Goal: Transaction & Acquisition: Purchase product/service

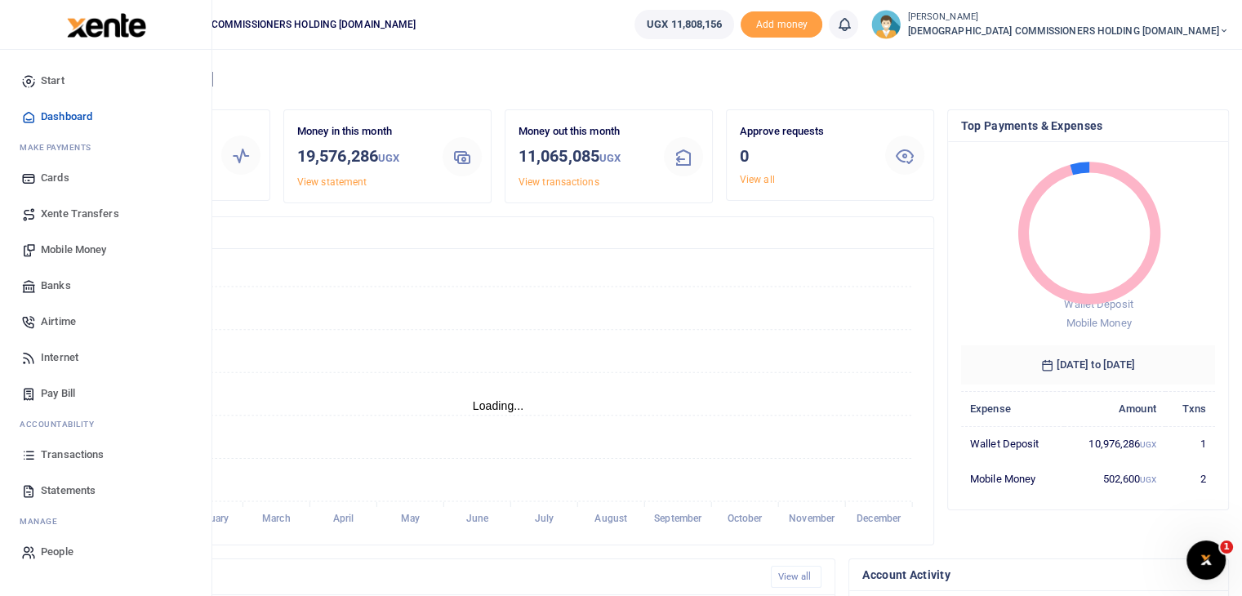
scroll to position [13, 13]
click at [75, 454] on span "Transactions" at bounding box center [72, 455] width 63 height 16
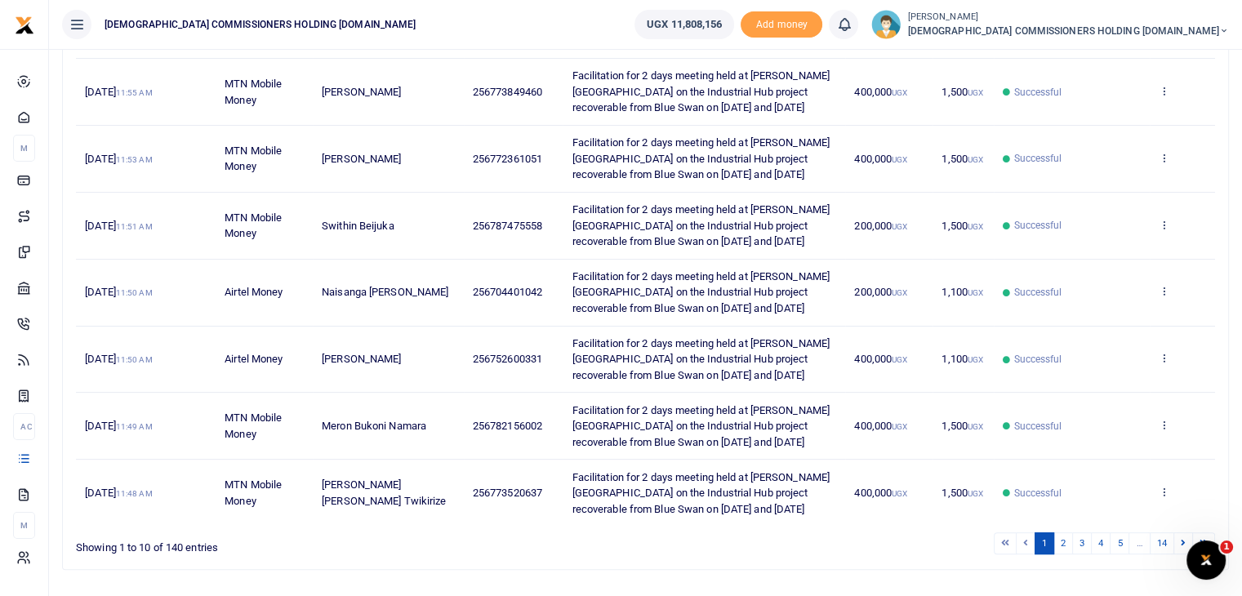
scroll to position [470, 0]
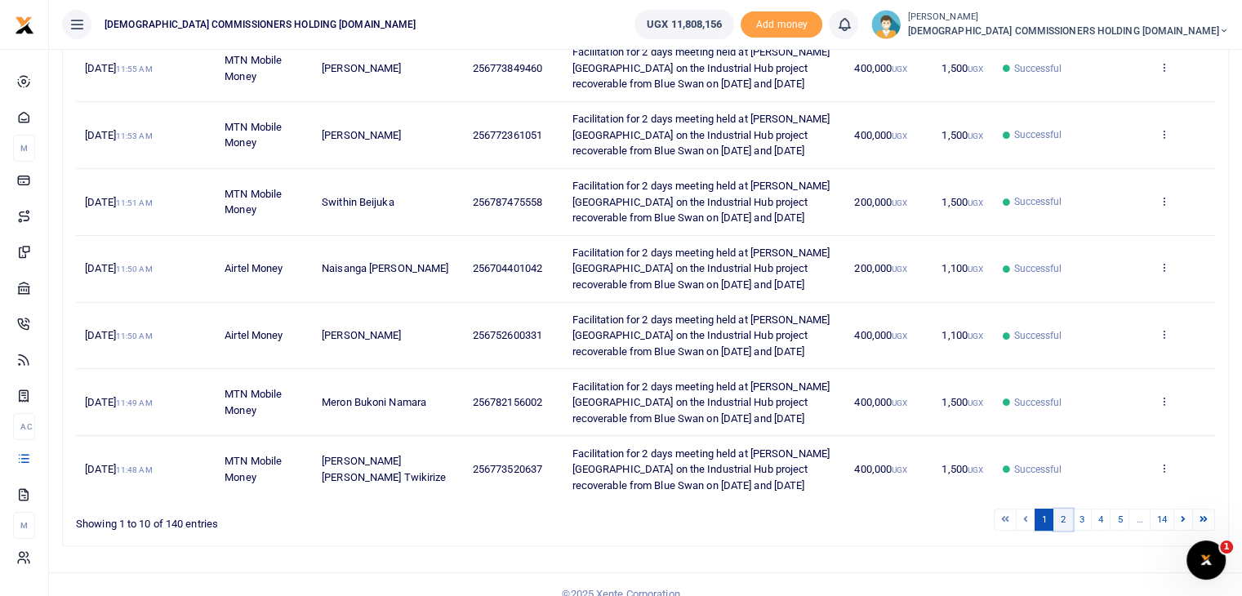
click at [1068, 509] on link "2" at bounding box center [1064, 520] width 20 height 22
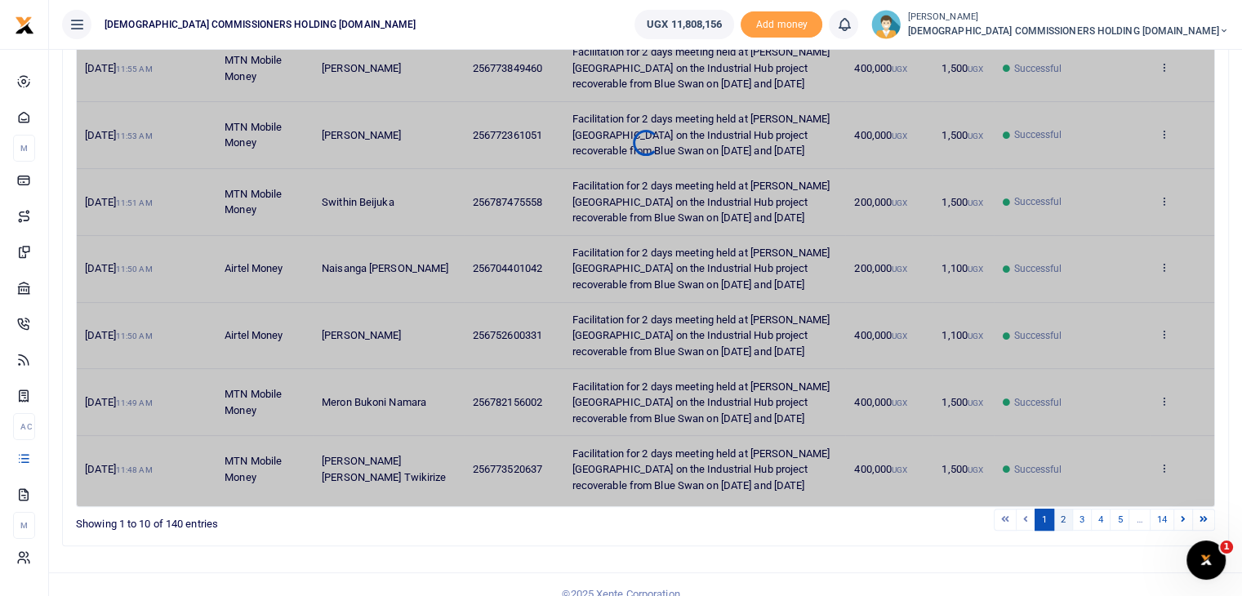
scroll to position [439, 0]
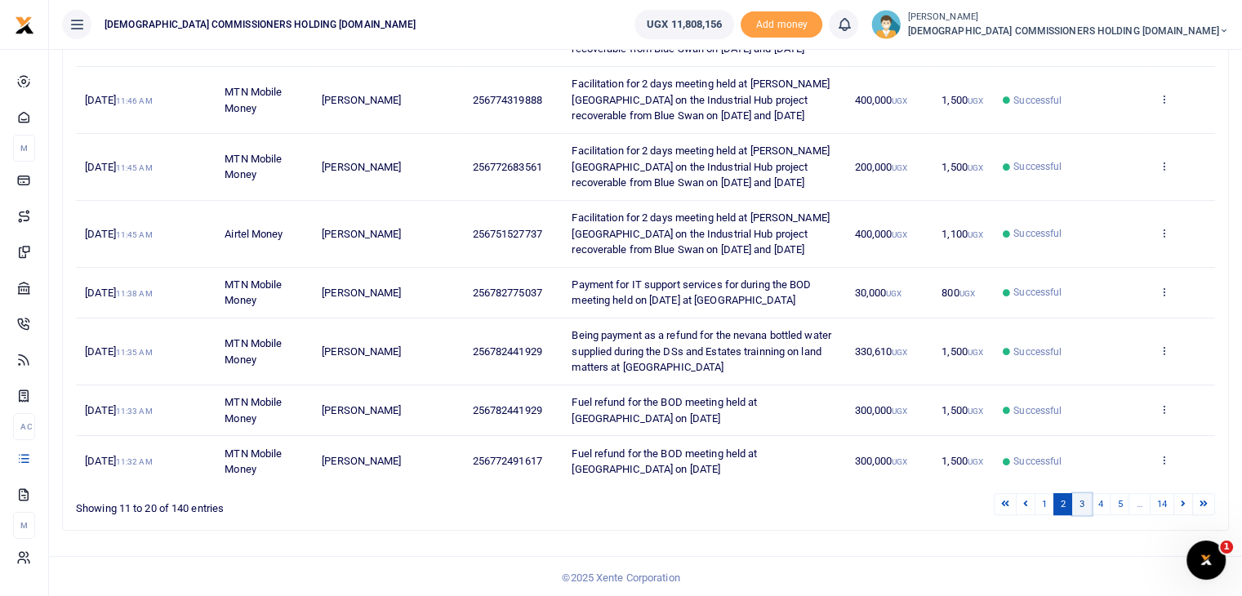
click at [1085, 502] on link "3" at bounding box center [1082, 504] width 20 height 22
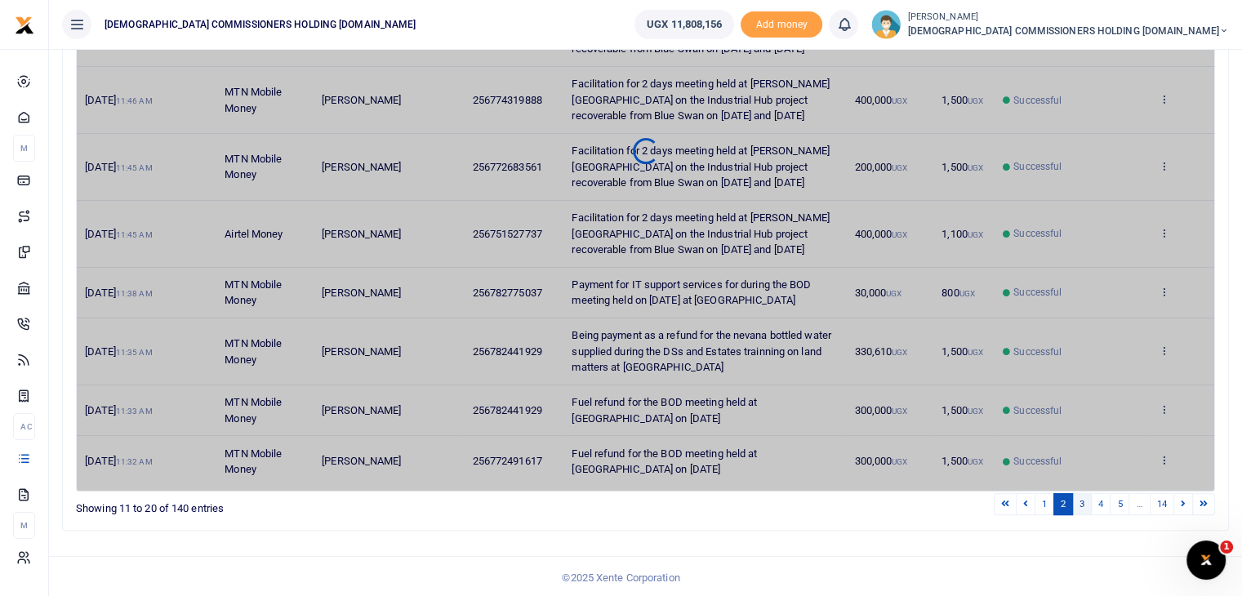
scroll to position [328, 0]
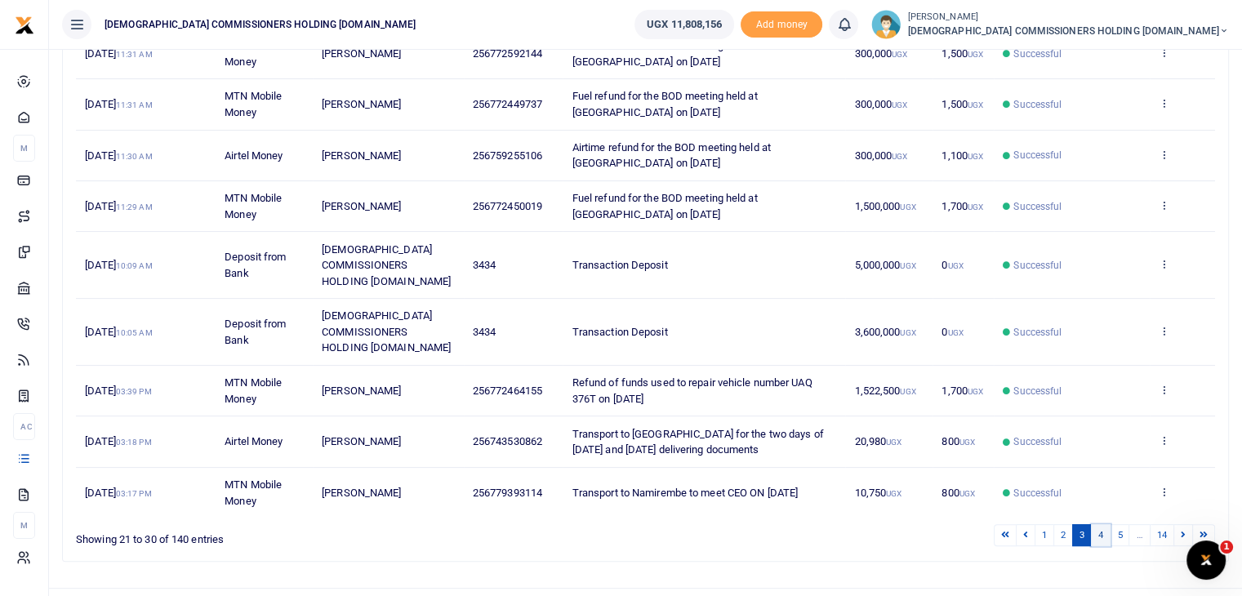
click at [1104, 524] on link "4" at bounding box center [1101, 535] width 20 height 22
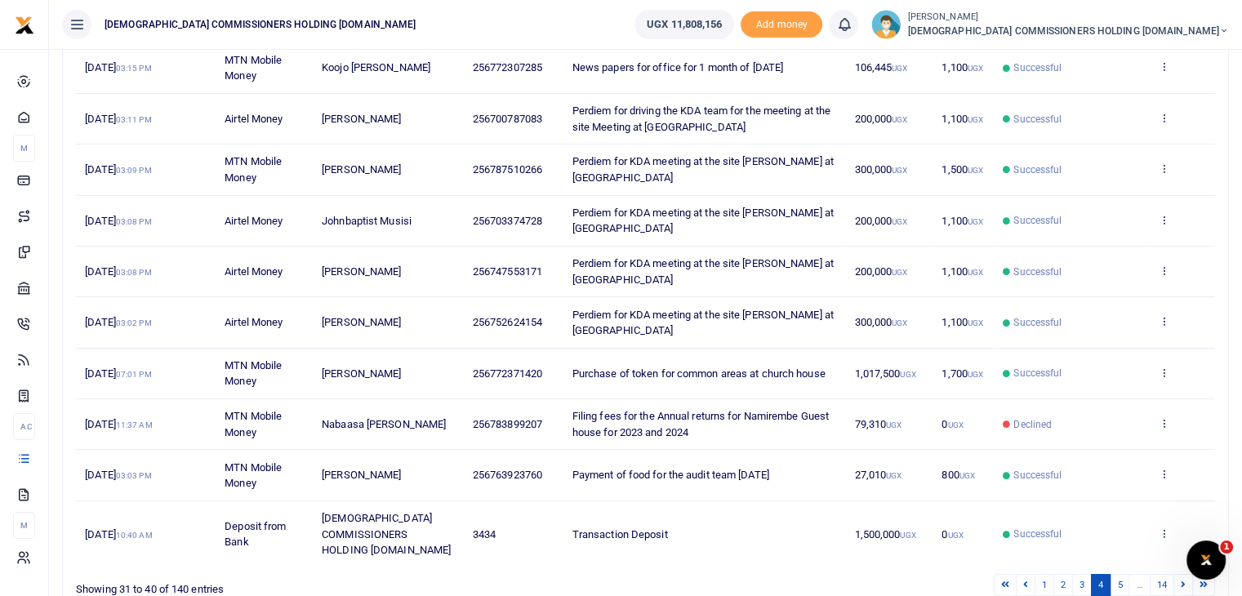
scroll to position [295, 0]
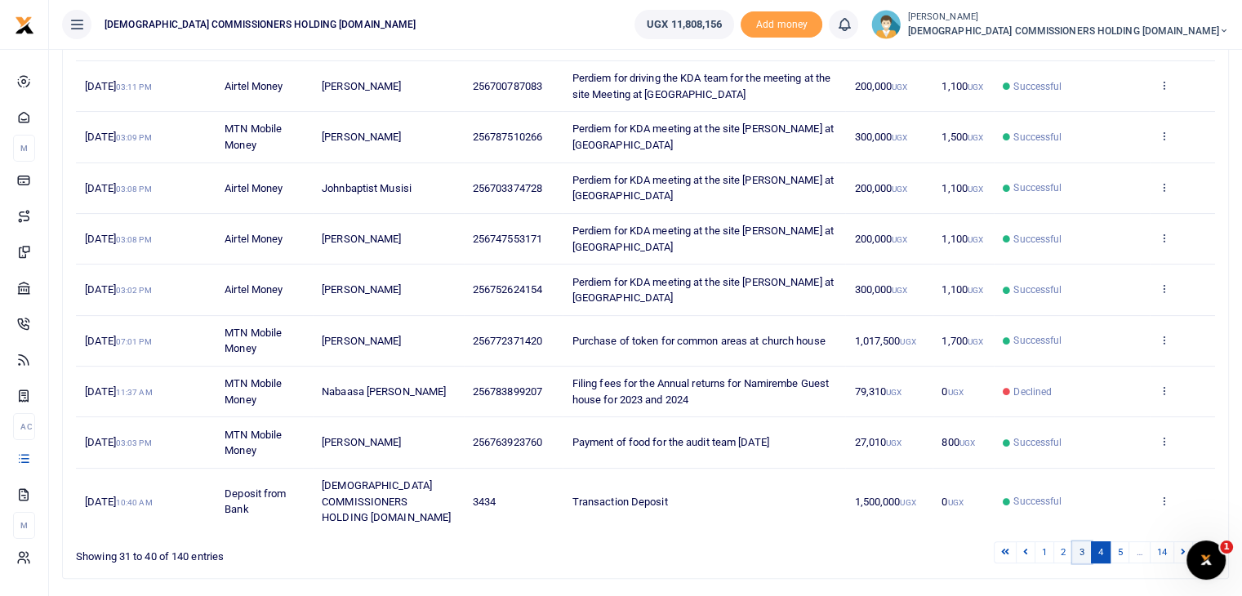
click at [1081, 542] on link "3" at bounding box center [1082, 553] width 20 height 22
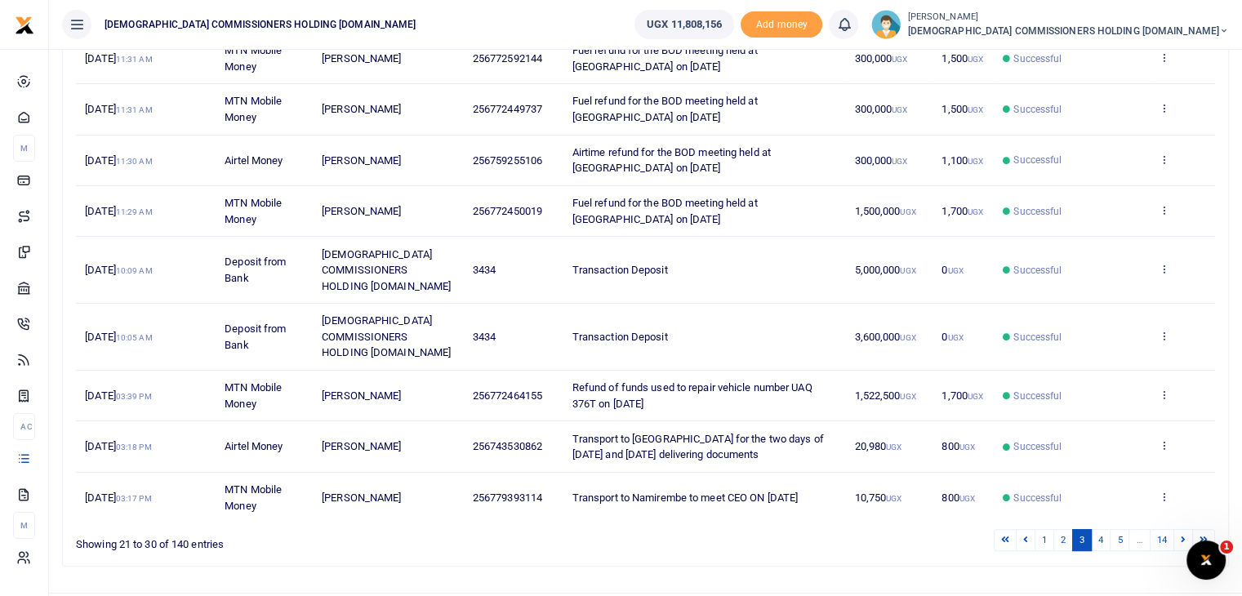
scroll to position [328, 0]
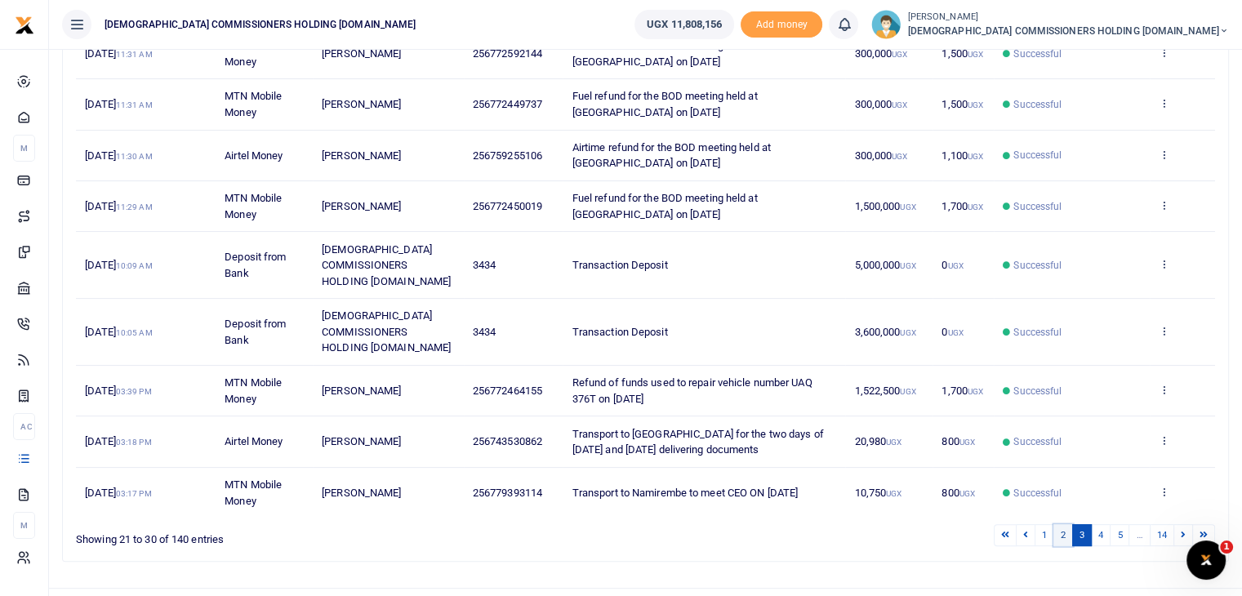
click at [1064, 524] on link "2" at bounding box center [1064, 535] width 20 height 22
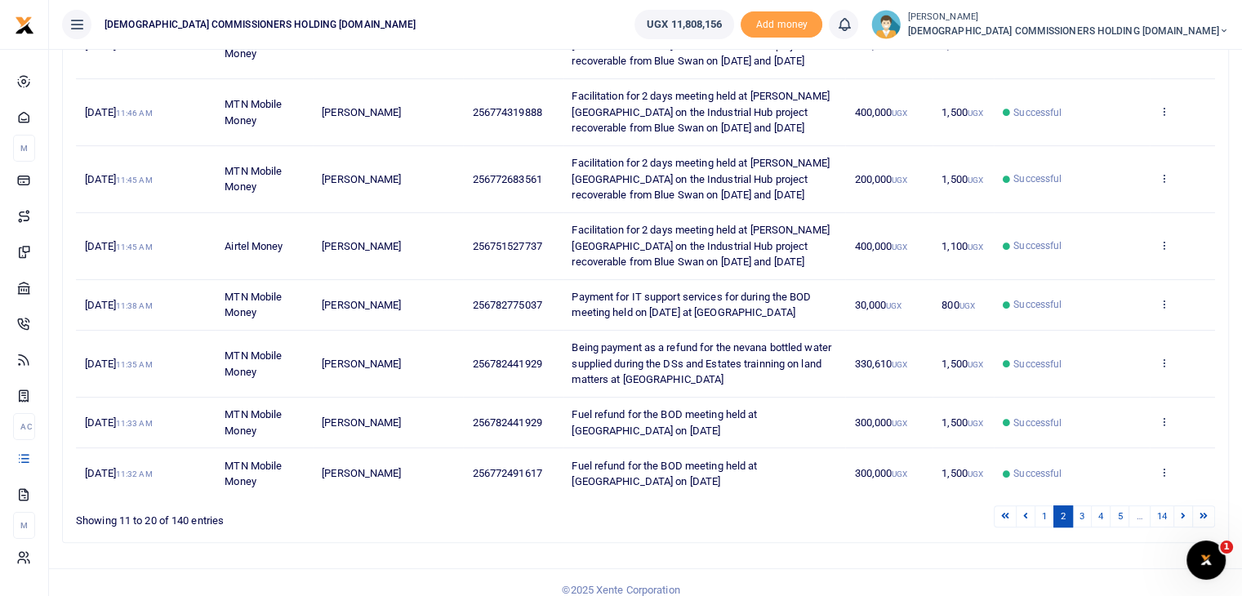
scroll to position [439, 0]
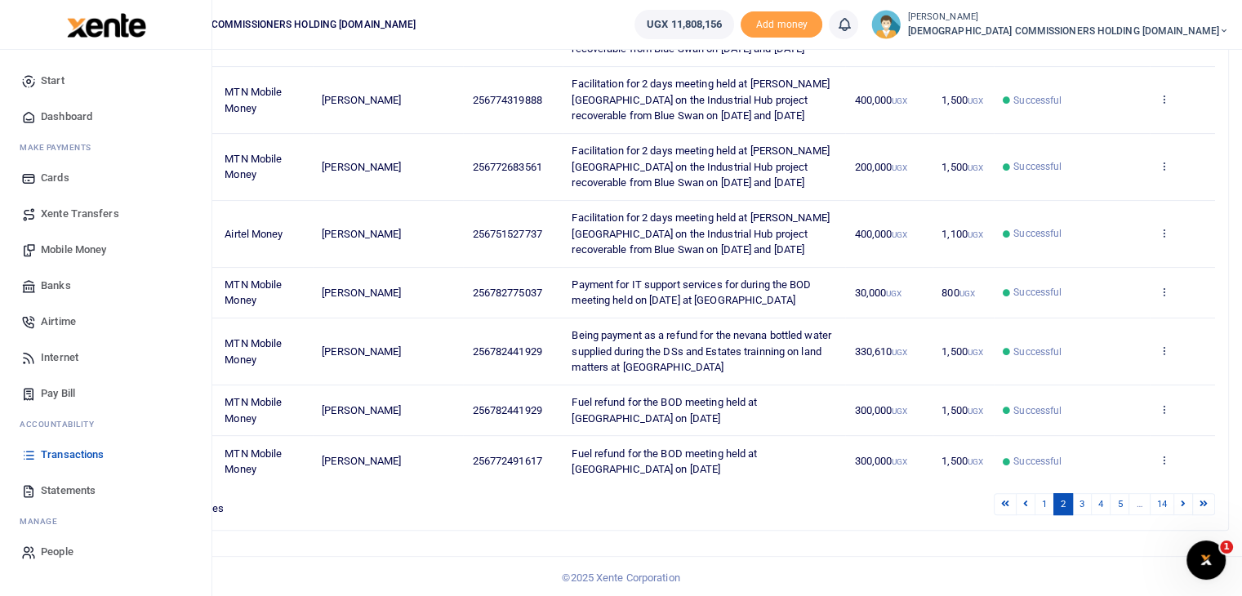
click at [74, 244] on span "Mobile Money" at bounding box center [73, 250] width 65 height 16
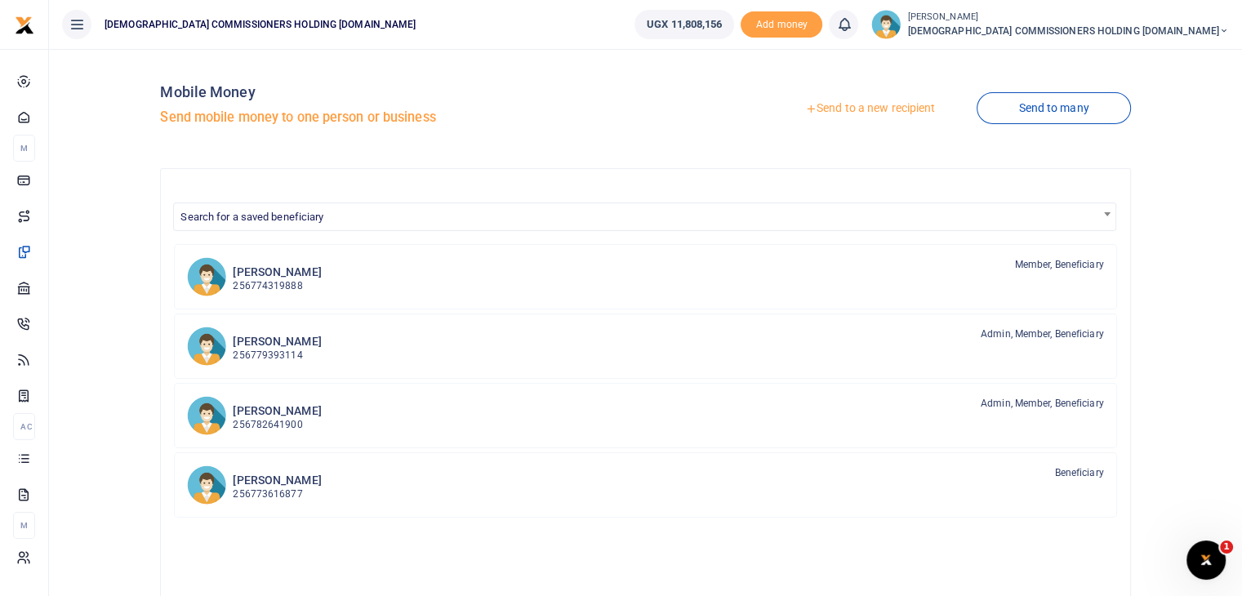
click at [889, 105] on link "Send to a new recipient" at bounding box center [870, 108] width 213 height 29
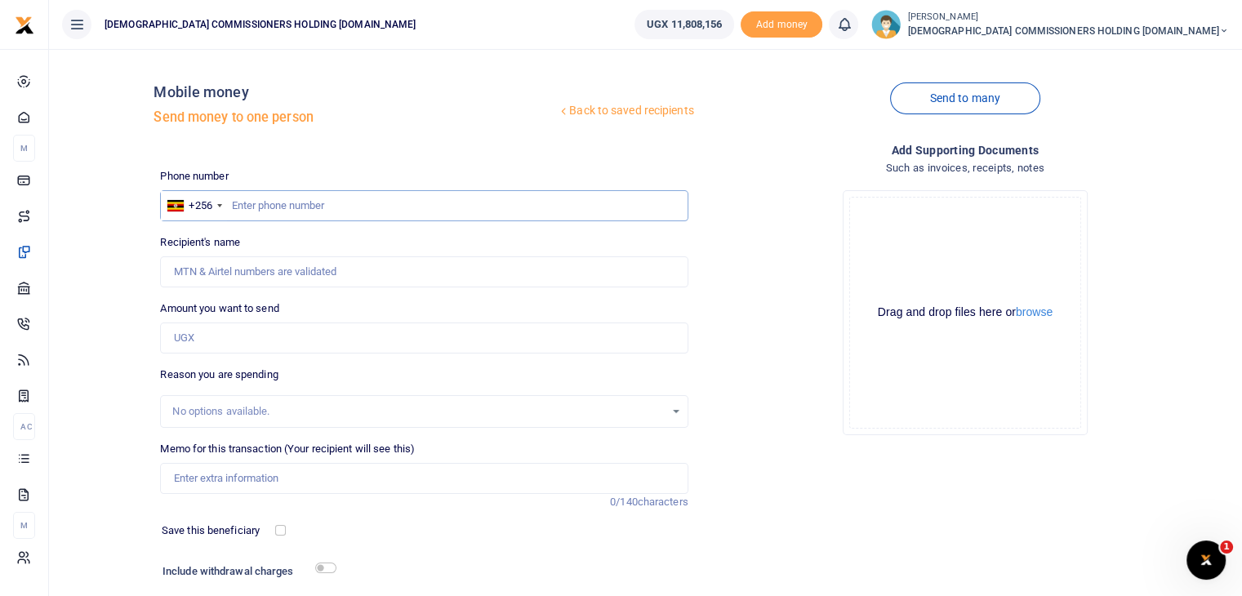
click at [258, 205] on input "text" at bounding box center [424, 205] width 528 height 31
type input "773616877"
type input "[PERSON_NAME]"
type input "773616877"
click at [209, 337] on input "Amount you want to send" at bounding box center [424, 338] width 528 height 31
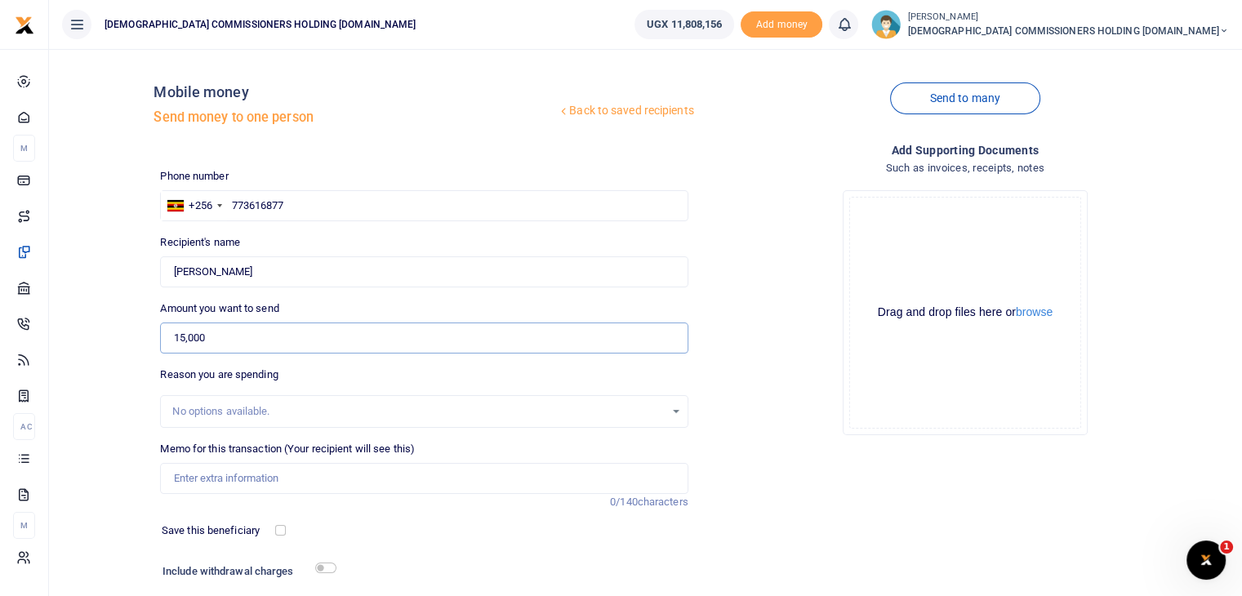
type input "15,000"
click at [225, 479] on input "Memo for this transaction (Your recipient will see this)" at bounding box center [424, 478] width 528 height 31
type input "payment for car washing UBR 239L"
click at [328, 563] on input "checkbox" at bounding box center [325, 568] width 21 height 11
checkbox input "true"
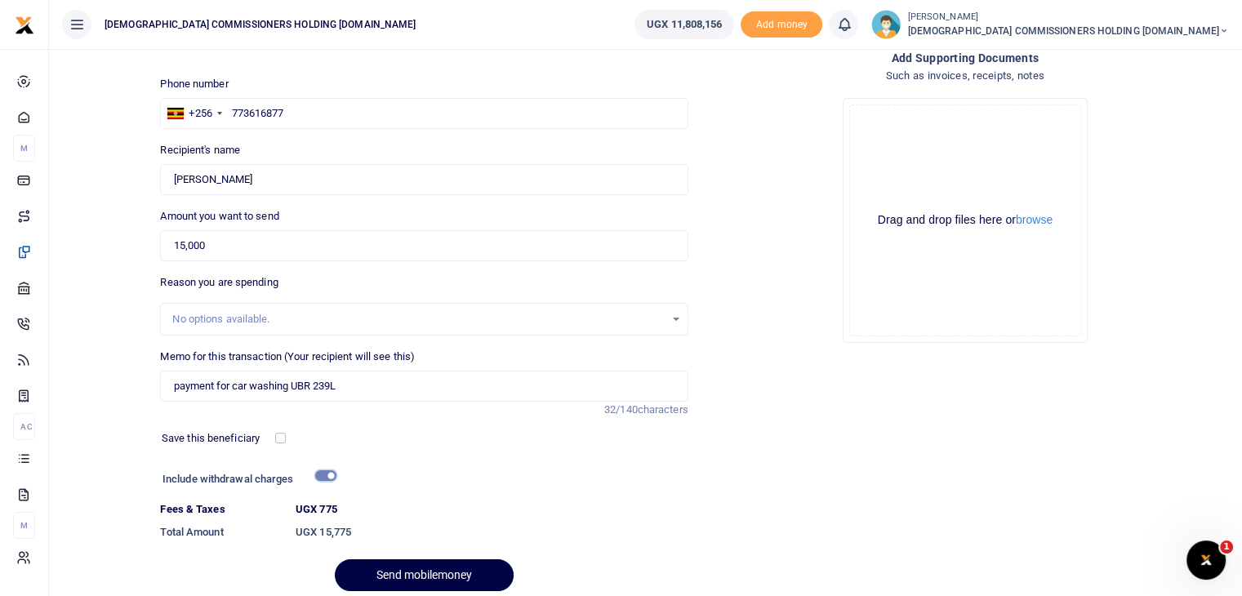
scroll to position [98, 0]
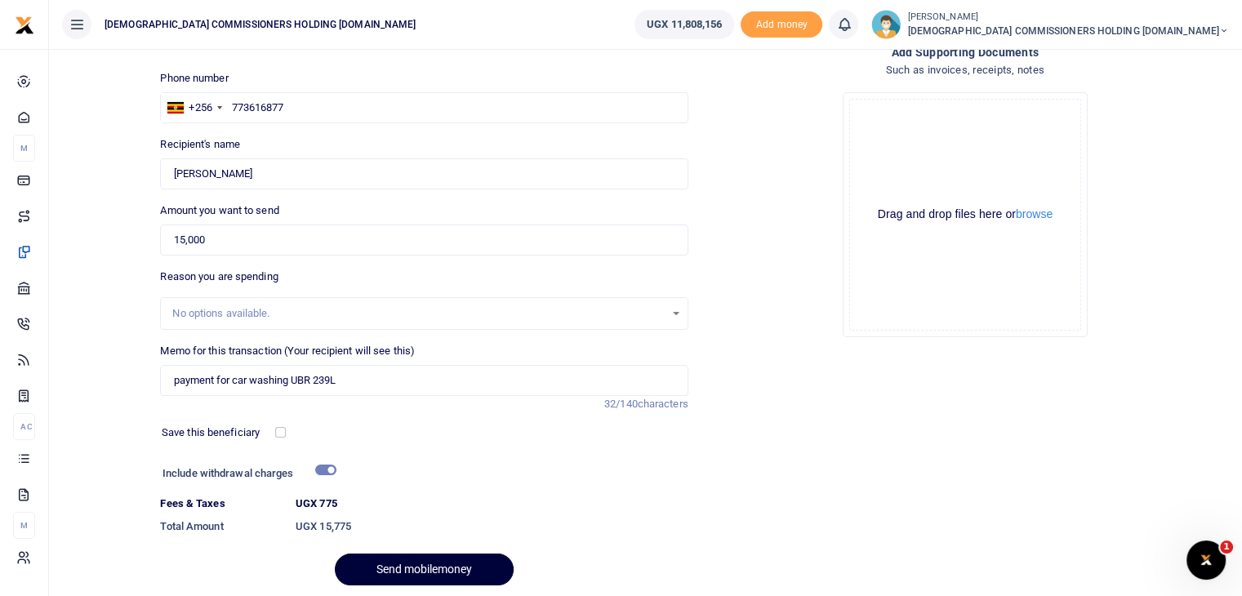
click at [427, 573] on button "Send mobilemoney" at bounding box center [424, 570] width 179 height 32
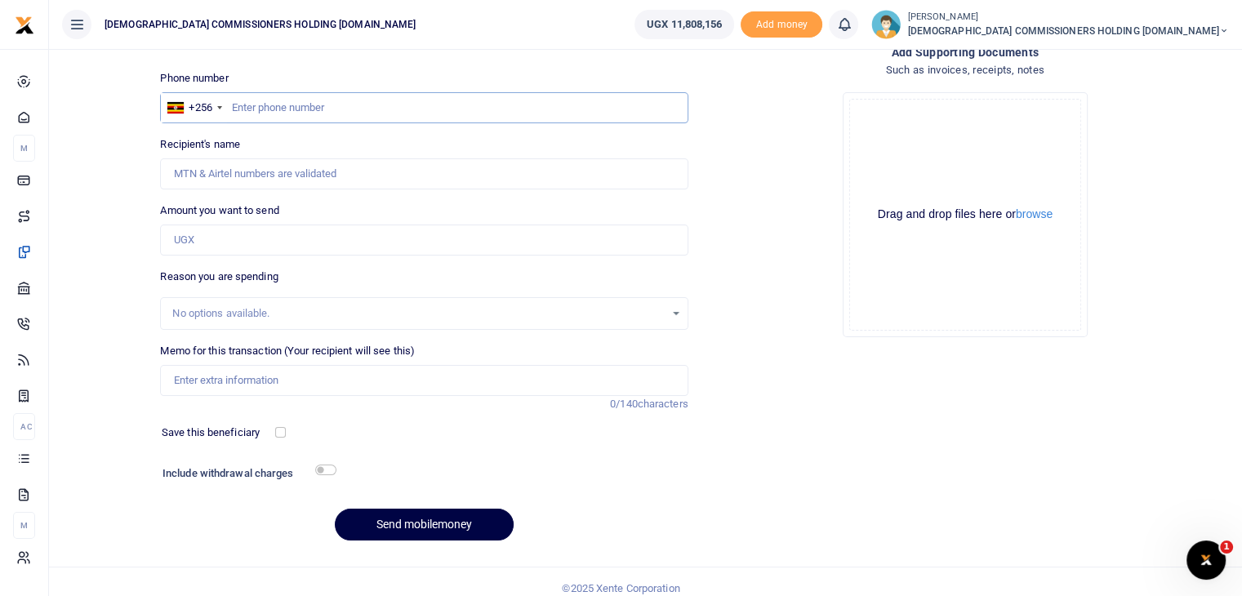
click at [297, 112] on input "text" at bounding box center [424, 107] width 528 height 31
type input "773616877"
type input "[PERSON_NAME]"
type input "773616877"
click at [238, 237] on input "Amount you want to send" at bounding box center [424, 240] width 528 height 31
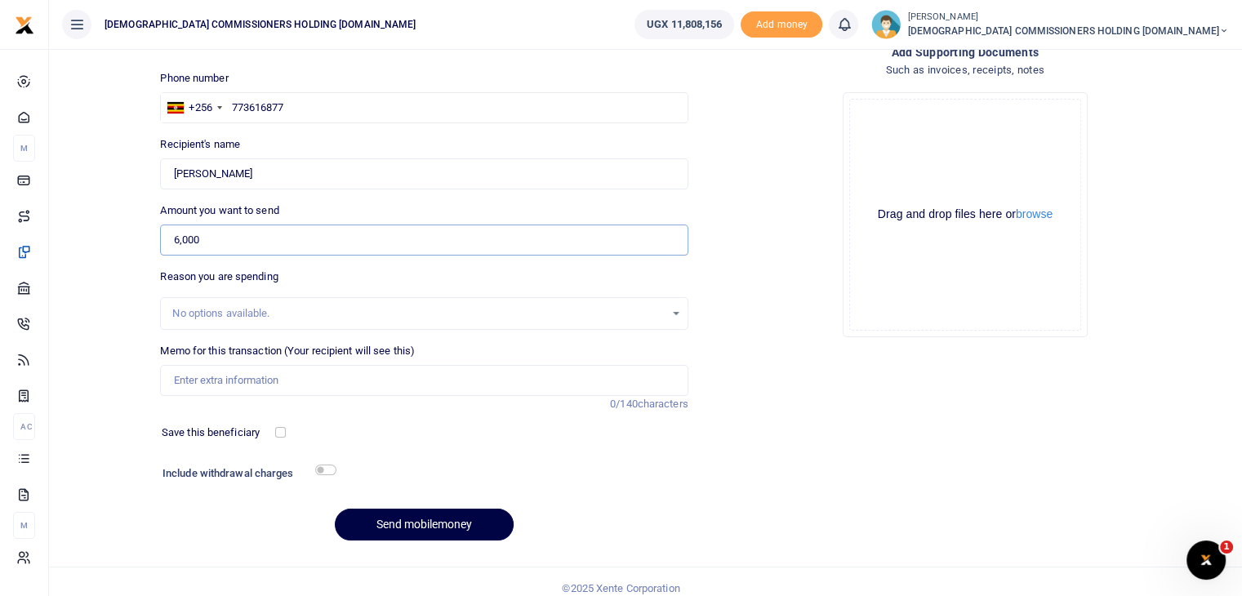
type input "6,000"
click at [212, 387] on input "Memo for this transaction (Your recipient will see this)" at bounding box center [424, 380] width 528 height 31
type input "r"
type input "Replacement of car key UBR 239L"
click at [332, 467] on input "checkbox" at bounding box center [325, 470] width 21 height 11
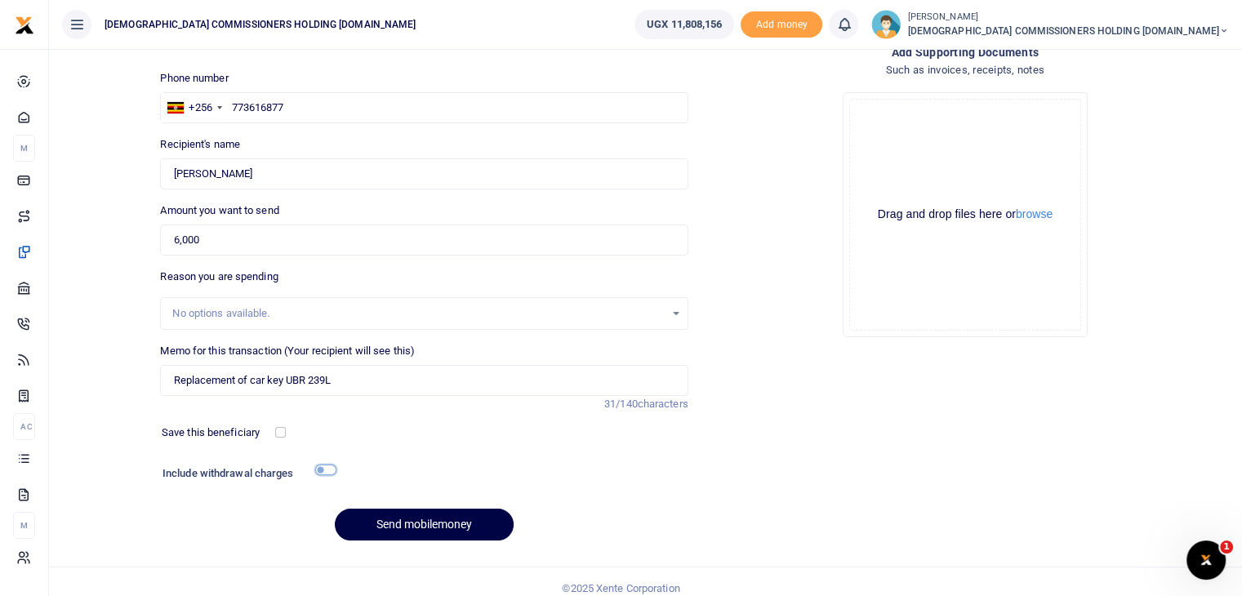
checkbox input "true"
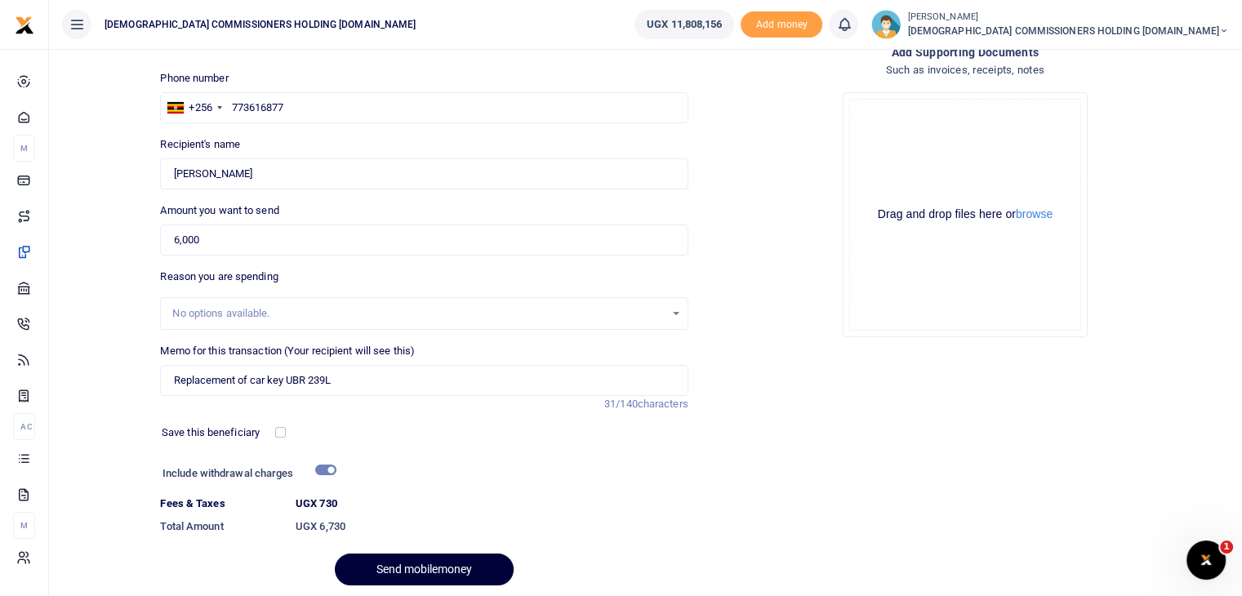
click at [424, 572] on button "Send mobilemoney" at bounding box center [424, 570] width 179 height 32
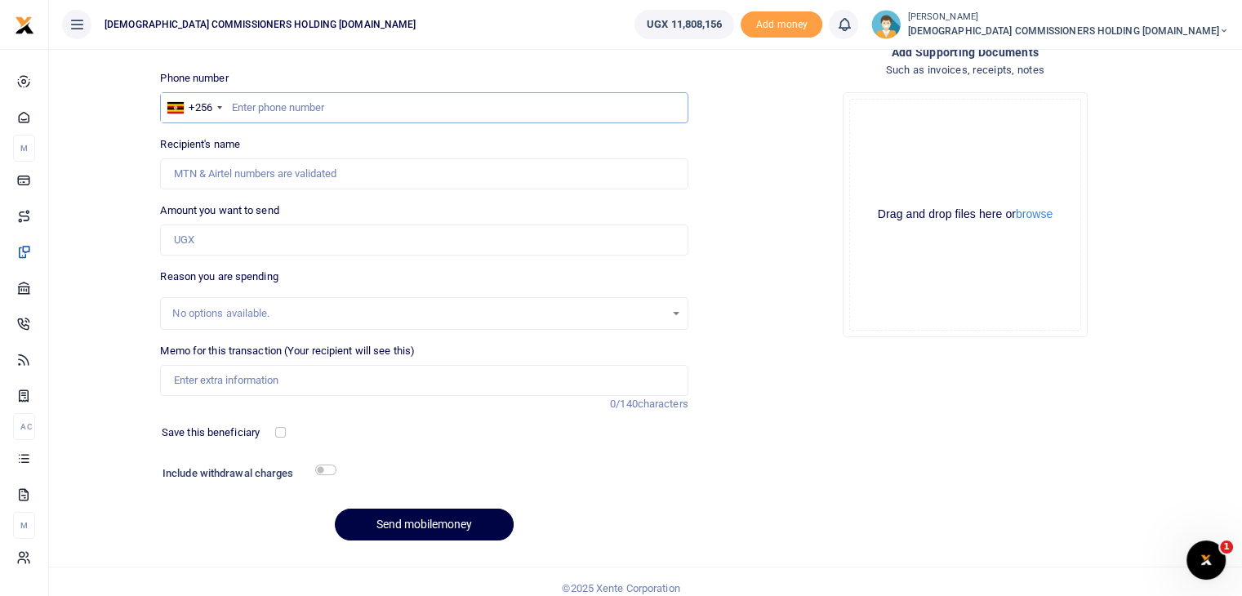
click at [299, 109] on input "text" at bounding box center [424, 107] width 528 height 31
type input "700787083"
type input "[PERSON_NAME]"
type input "700787083"
click at [240, 244] on input "Amount you want to send" at bounding box center [424, 240] width 528 height 31
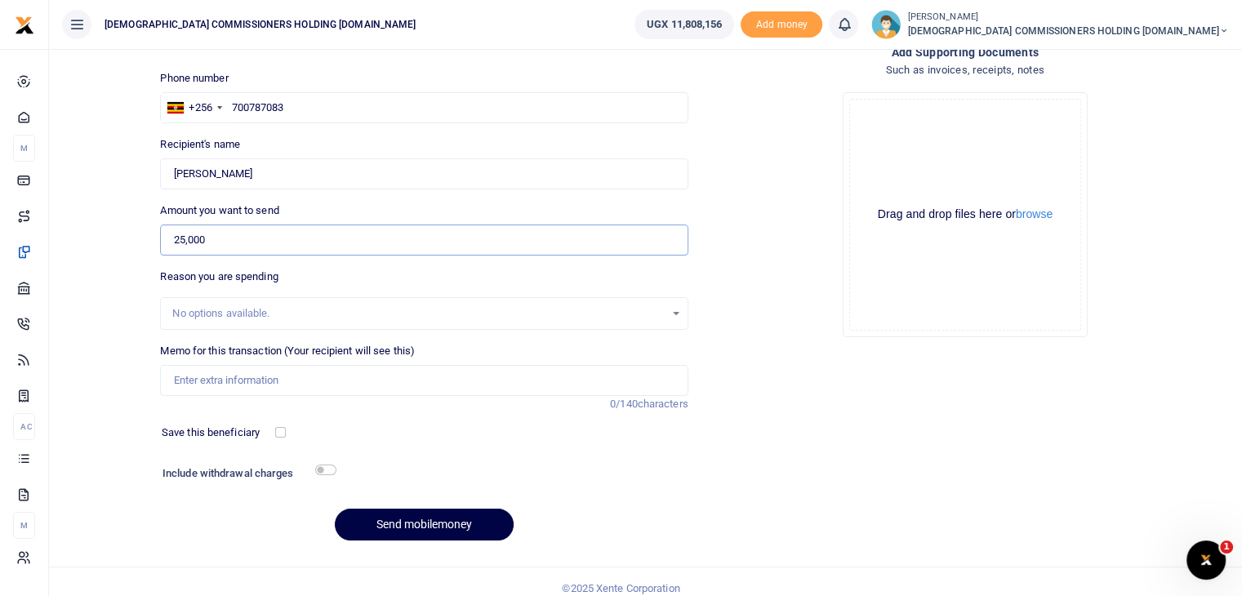
type input "25,000"
click at [207, 379] on input "Memo for this transaction (Your recipient will see this)" at bounding box center [424, 380] width 528 height 31
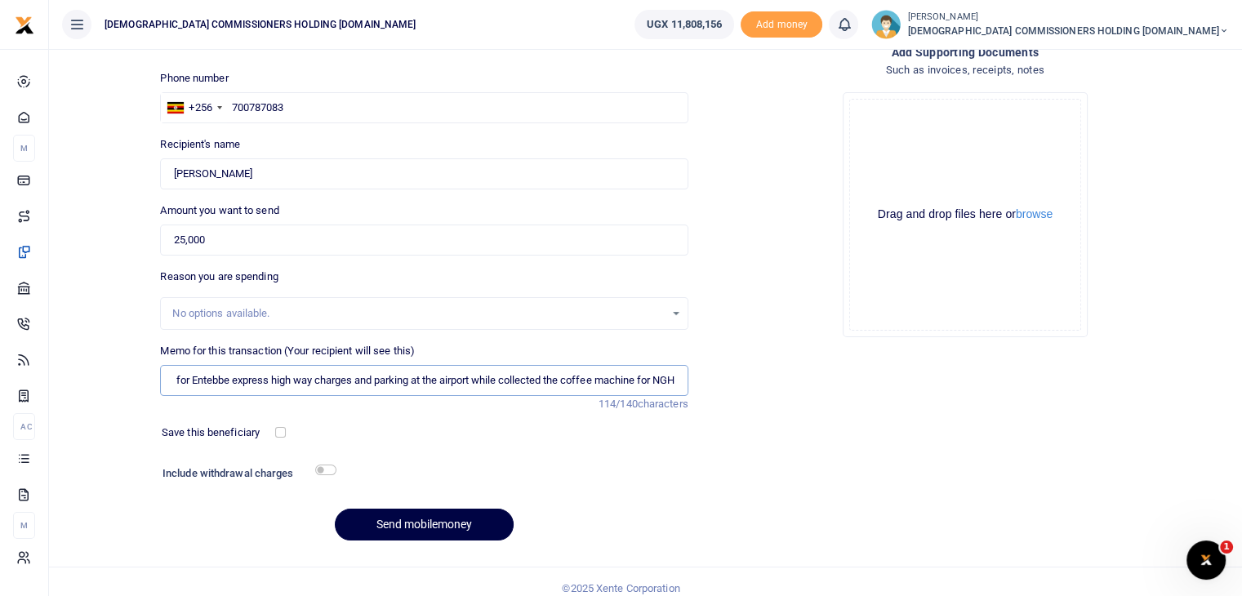
type input "Payment for Entebbe express high way charges and parking at the airport while c…"
click at [328, 474] on input "checkbox" at bounding box center [325, 470] width 21 height 11
checkbox input "true"
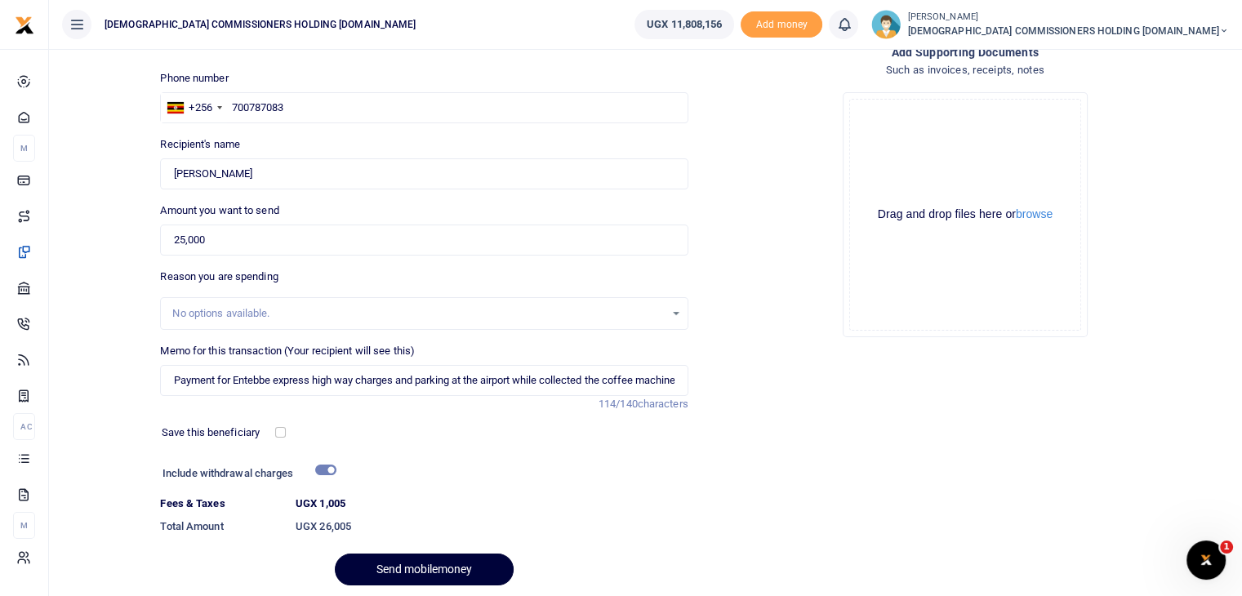
click at [418, 566] on button "Send mobilemoney" at bounding box center [424, 570] width 179 height 32
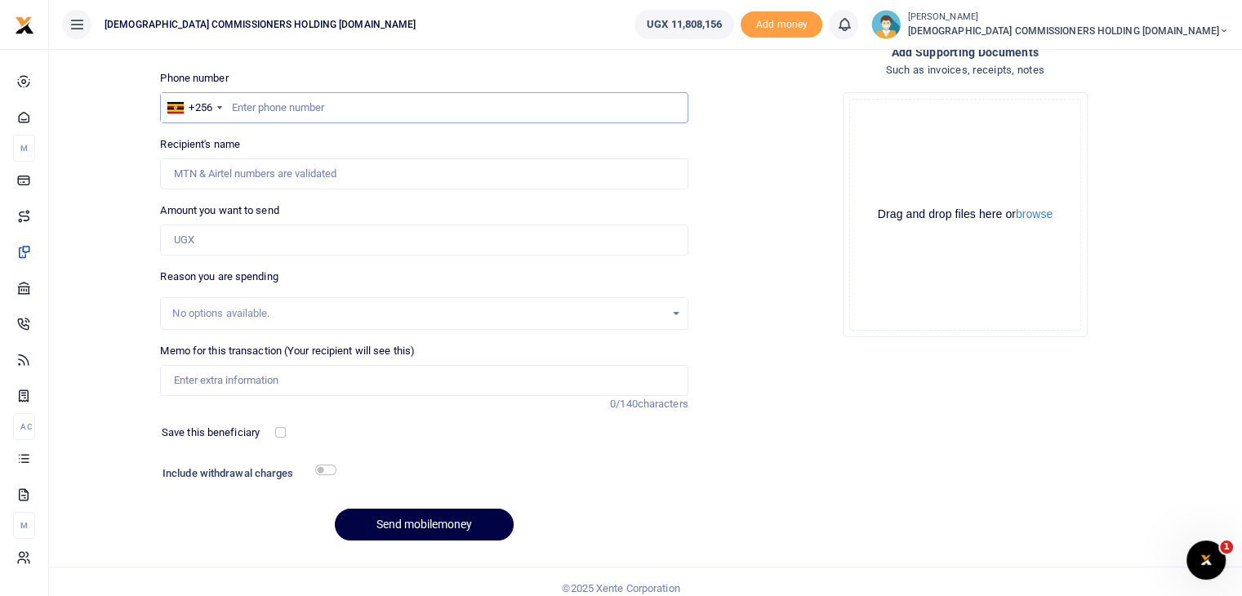
click at [278, 105] on input "text" at bounding box center [424, 107] width 528 height 31
type input "700787083"
type input "Ali Najjibu"
type input "700787083"
click at [234, 237] on input "Amount you want to send" at bounding box center [424, 240] width 528 height 31
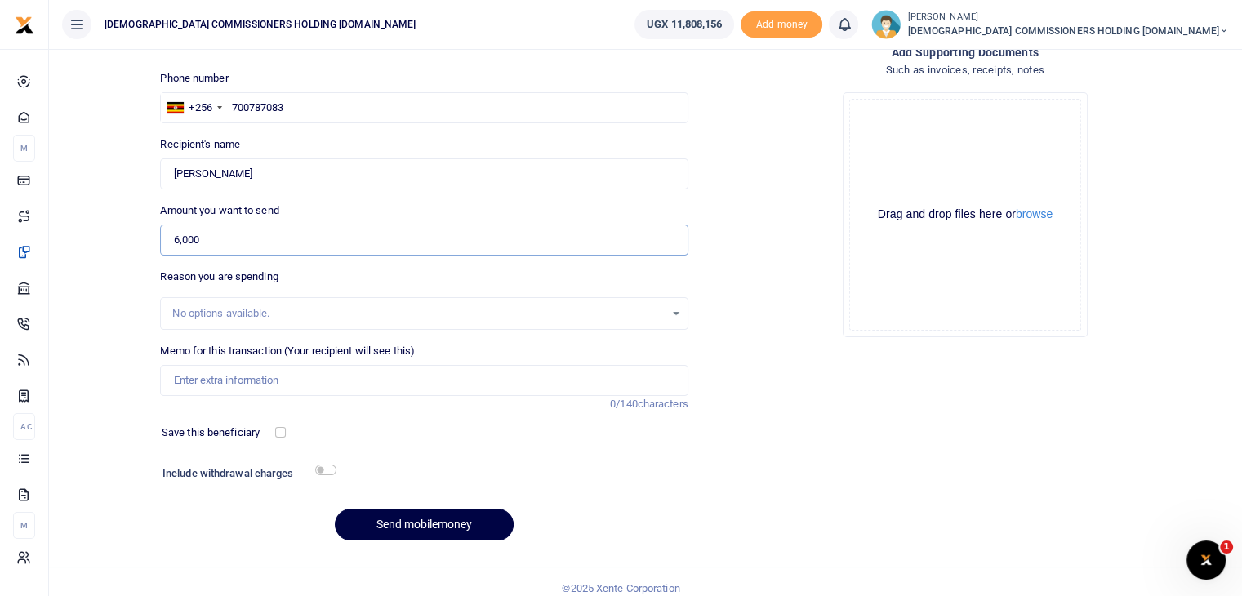
type input "6,000"
click at [235, 381] on input "Memo for this transaction (Your recipient will see this)" at bounding box center [424, 380] width 528 height 31
type input "Parking fees around kampala"
click at [328, 466] on input "checkbox" at bounding box center [325, 470] width 21 height 11
checkbox input "true"
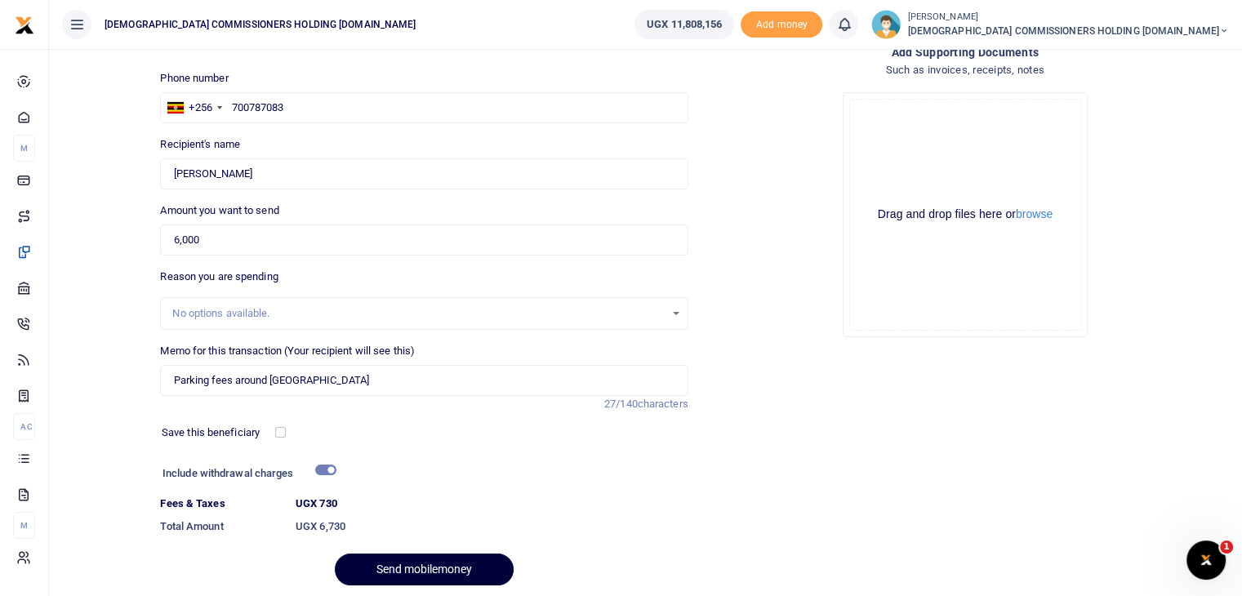
click at [425, 569] on button "Send mobilemoney" at bounding box center [424, 570] width 179 height 32
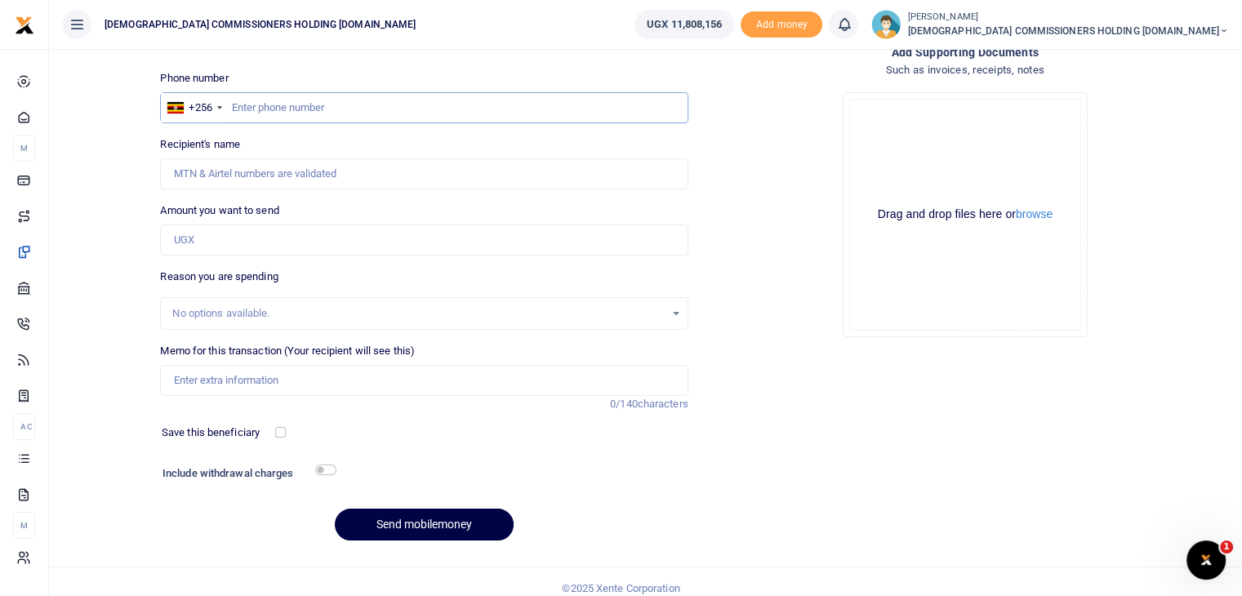
click at [281, 112] on input "text" at bounding box center [424, 107] width 528 height 31
type input "743530862"
type input "[PERSON_NAME]"
type input "743530862"
click at [243, 237] on input "Amount you want to send" at bounding box center [424, 240] width 528 height 31
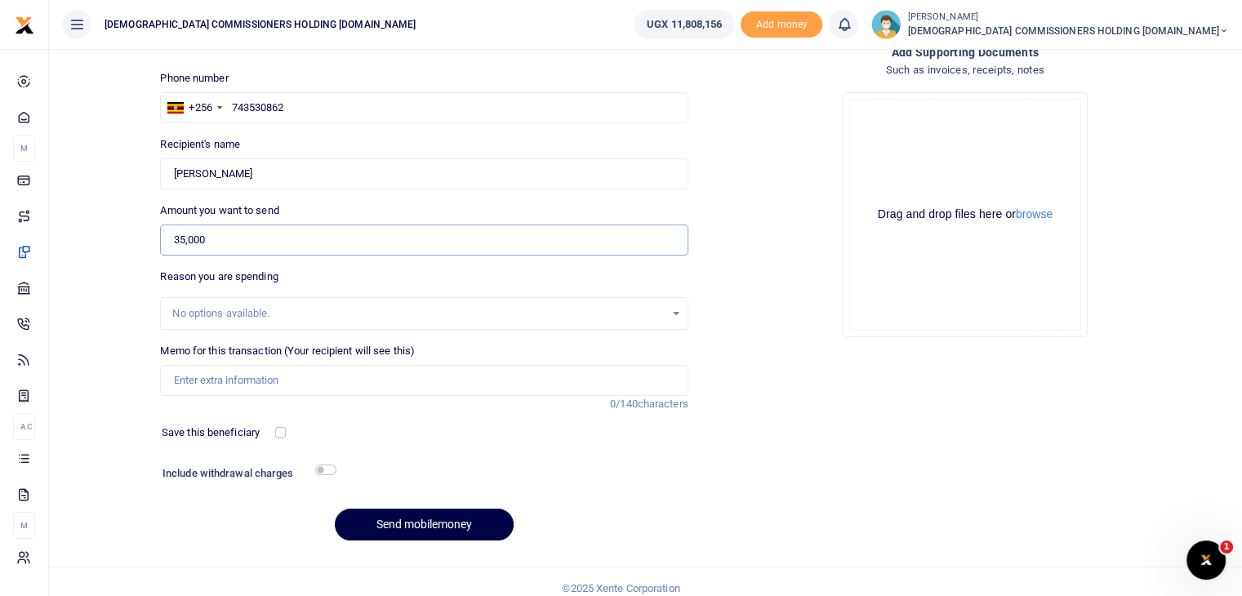
type input "35,000"
click at [206, 377] on input "Memo for this transaction (Your recipient will see this)" at bounding box center [424, 380] width 528 height 31
type input "payment for office items such as sugar napkins tea bags plastic glasses"
click at [333, 471] on input "checkbox" at bounding box center [325, 470] width 21 height 11
checkbox input "true"
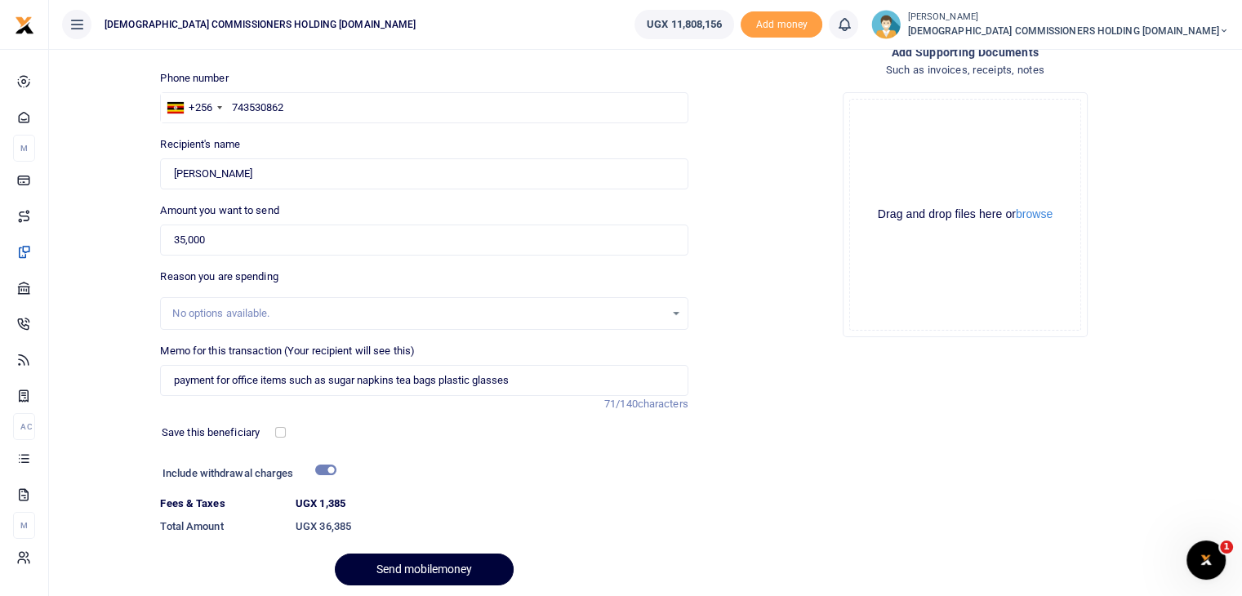
click at [414, 565] on button "Send mobilemoney" at bounding box center [424, 570] width 179 height 32
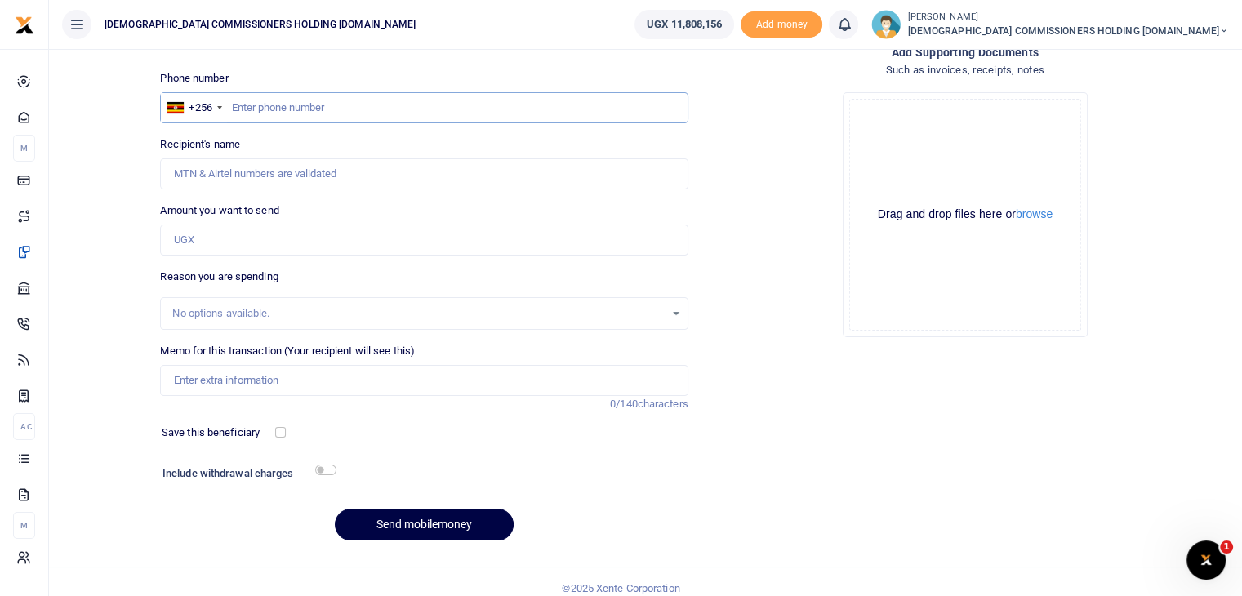
click at [287, 105] on input "text" at bounding box center [424, 107] width 528 height 31
type input "786936189"
type input "[PERSON_NAME]"
type input "786936189"
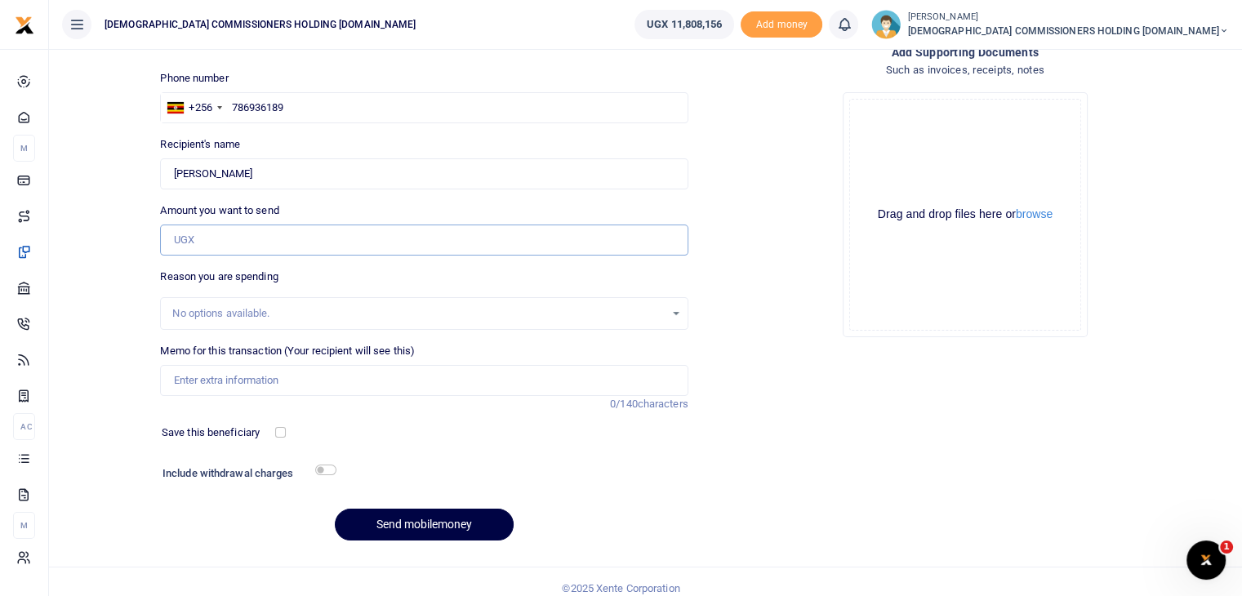
click at [212, 247] on input "Amount you want to send" at bounding box center [424, 240] width 528 height 31
type input "1,000,000"
click at [211, 382] on input "Memo for this transaction (Your recipient will see this)" at bounding box center [424, 380] width 528 height 31
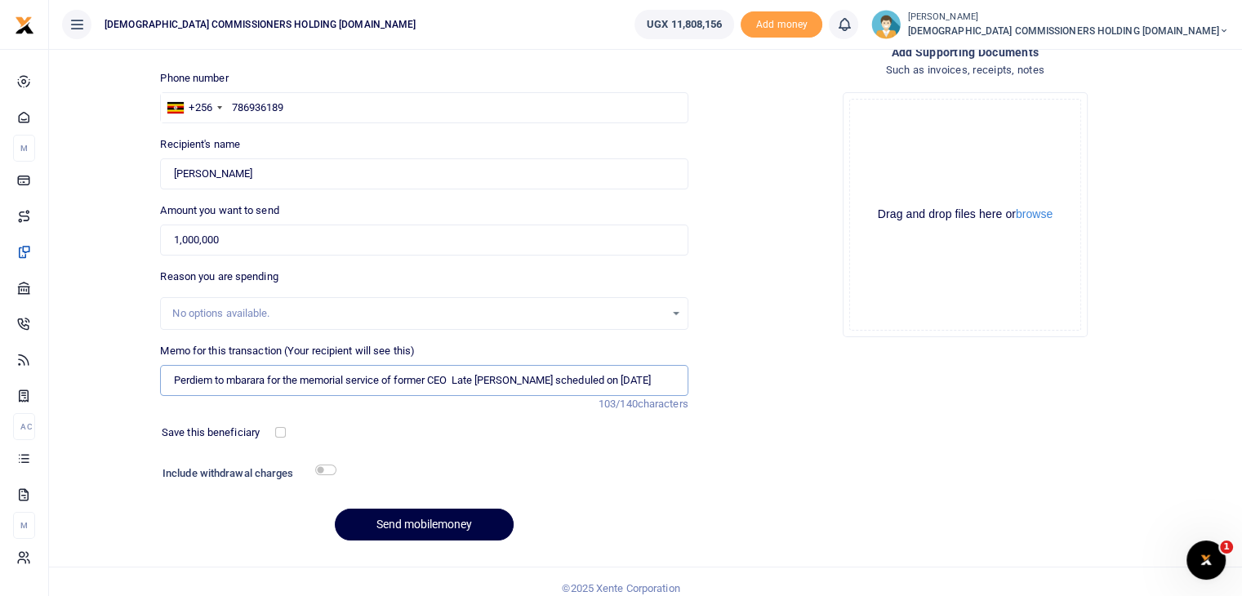
scroll to position [0, 18]
type input "Perdiem to mbarara for the memorial service of former CEO Late [PERSON_NAME] sc…"
click at [413, 520] on button "Send mobilemoney" at bounding box center [424, 525] width 179 height 32
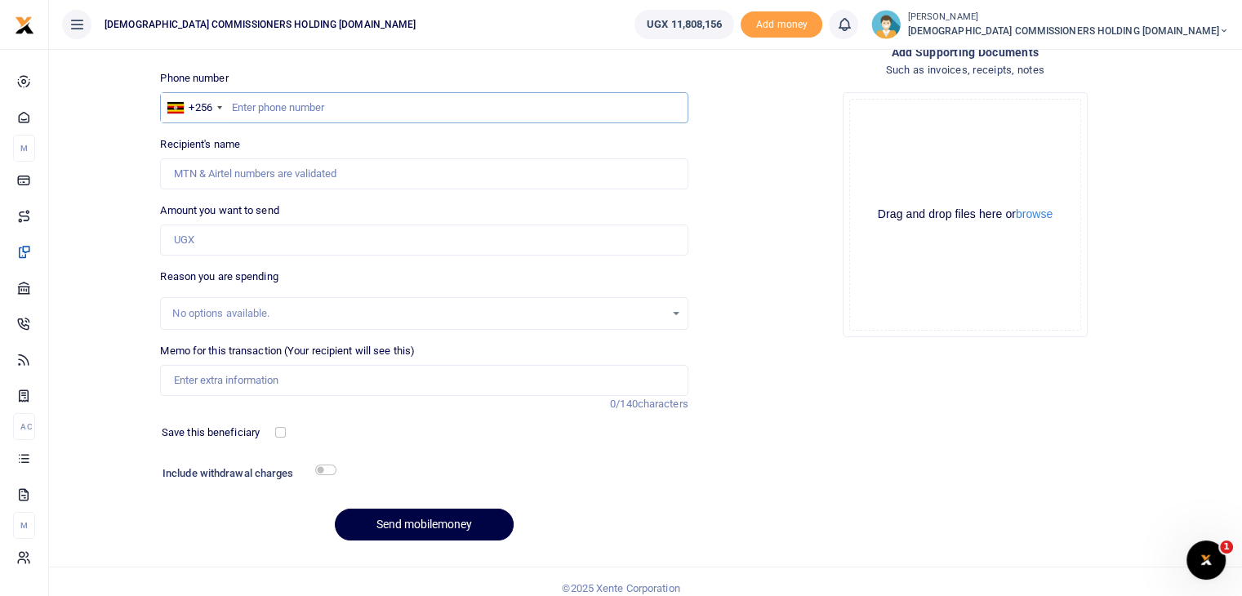
click at [278, 115] on input "text" at bounding box center [424, 107] width 528 height 31
type input "772683561"
type input "Annah Rwakabunde"
type input "772683561"
click at [225, 230] on input "Amount you want to send" at bounding box center [424, 240] width 528 height 31
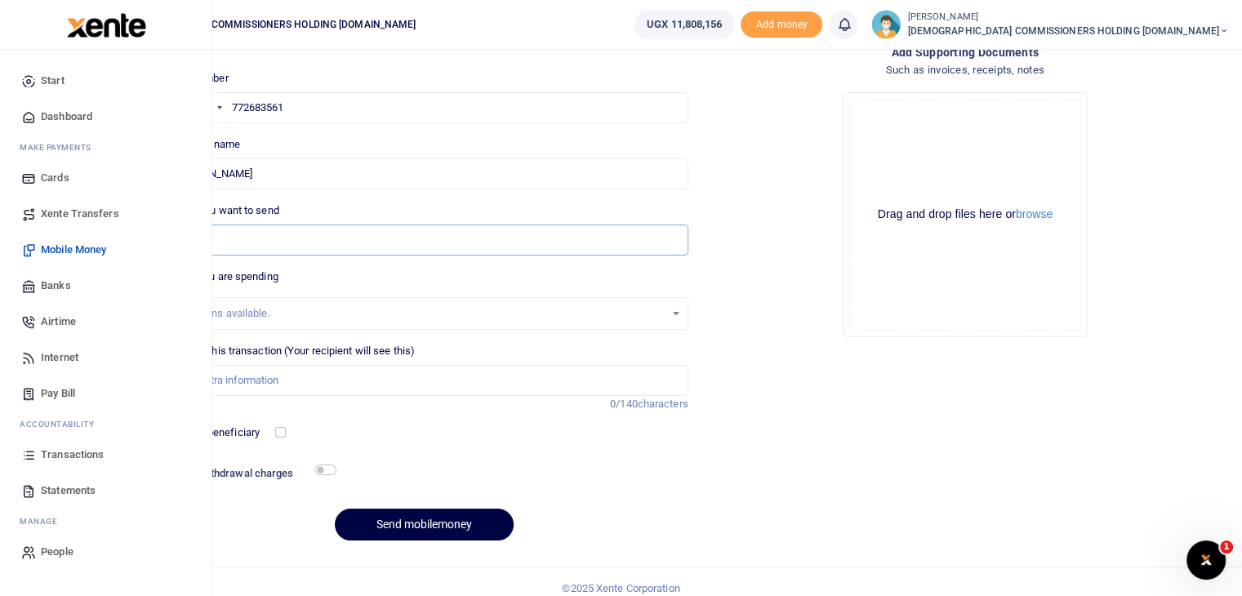
type input "400,000"
click at [65, 455] on span "Transactions" at bounding box center [72, 455] width 63 height 16
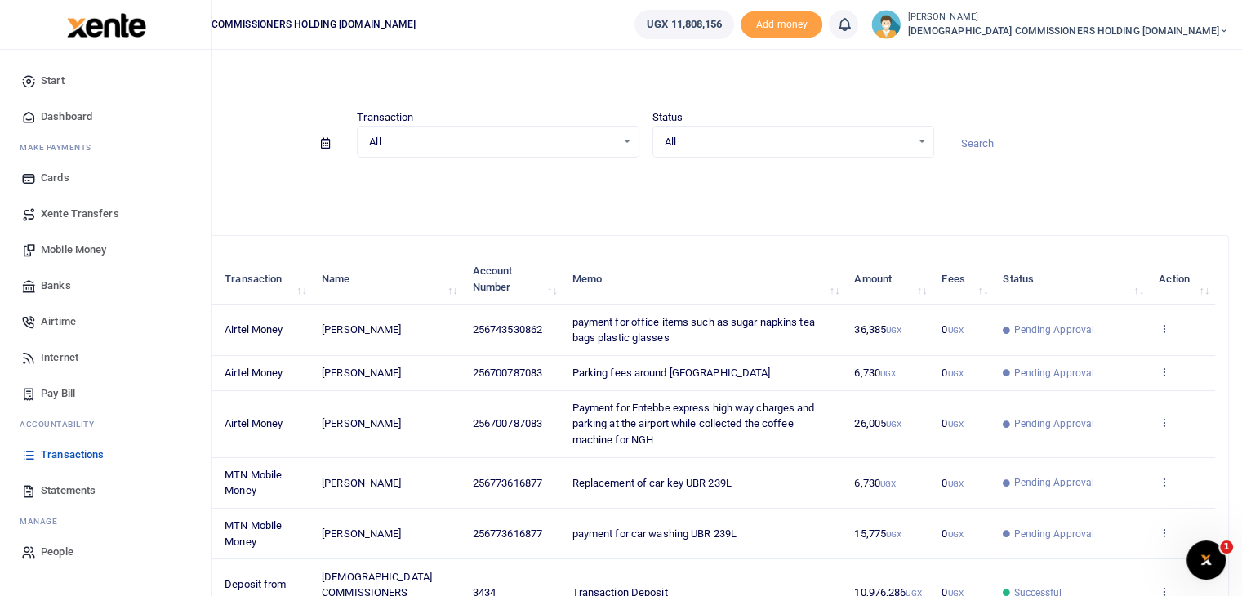
click at [69, 488] on span "Statements" at bounding box center [68, 491] width 55 height 16
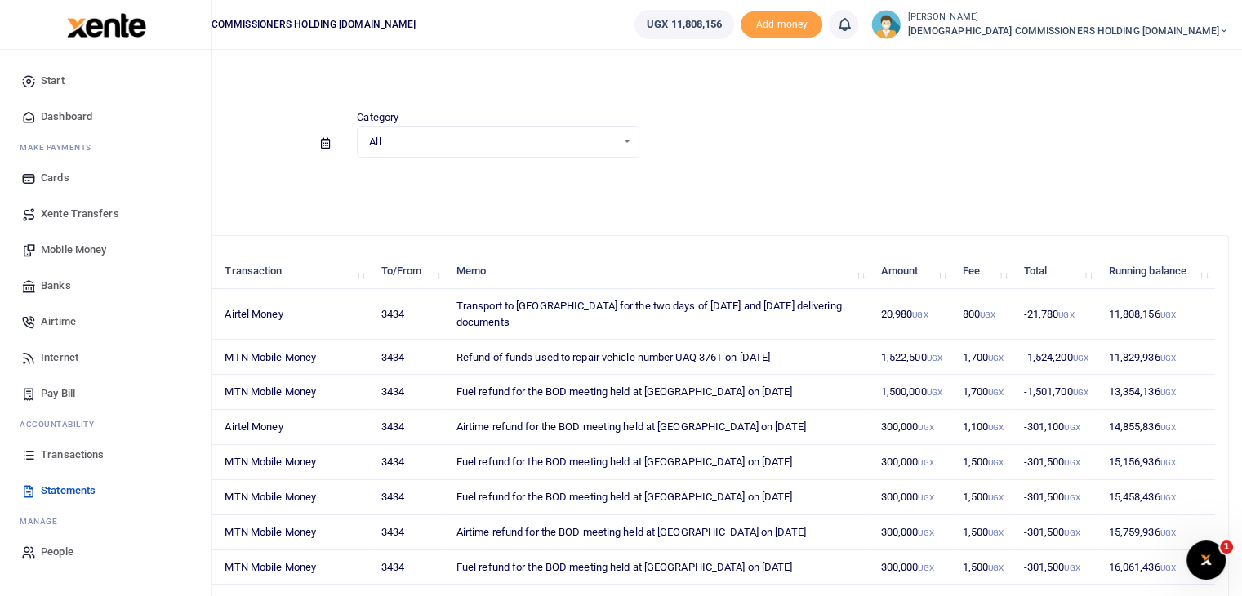
click at [47, 455] on span "Transactions" at bounding box center [72, 455] width 63 height 16
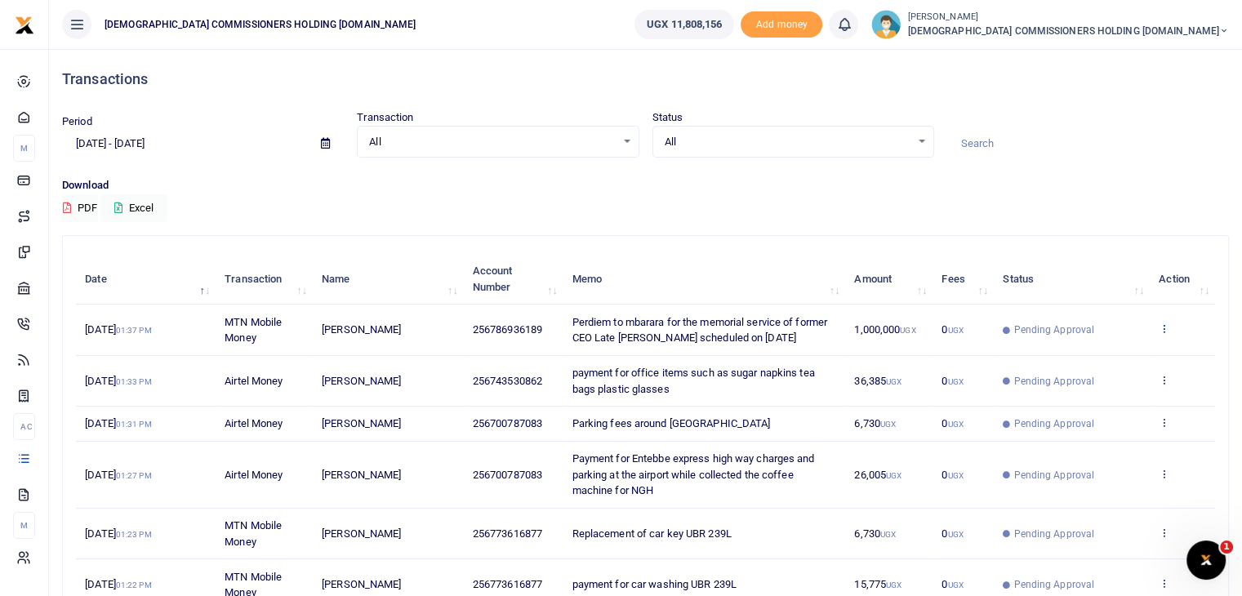
click at [1166, 328] on icon at bounding box center [1164, 328] width 11 height 11
click at [1111, 354] on link "View details" at bounding box center [1104, 356] width 129 height 23
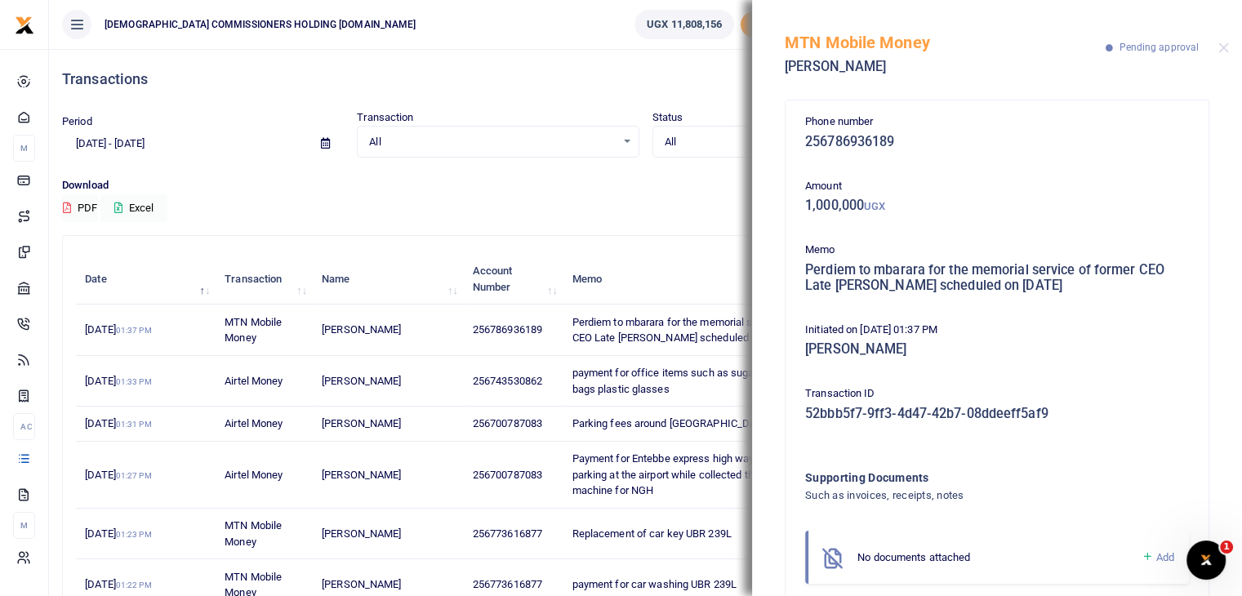
drag, startPoint x: 805, startPoint y: 268, endPoint x: 1111, endPoint y: 305, distance: 307.8
click at [1111, 305] on div "Phone number 256786936189 Amount 1,000,000 UGX Memo Perdiem to mbarara for the …" at bounding box center [997, 355] width 397 height 483
copy h5 "Perdiem to mbarara for the memorial service of former CEO Late [PERSON_NAME] sc…"
click at [1111, 305] on div "Phone number 256786936189 Amount 1,000,000 UGX Memo Perdiem to mbarara for the …" at bounding box center [997, 355] width 397 height 483
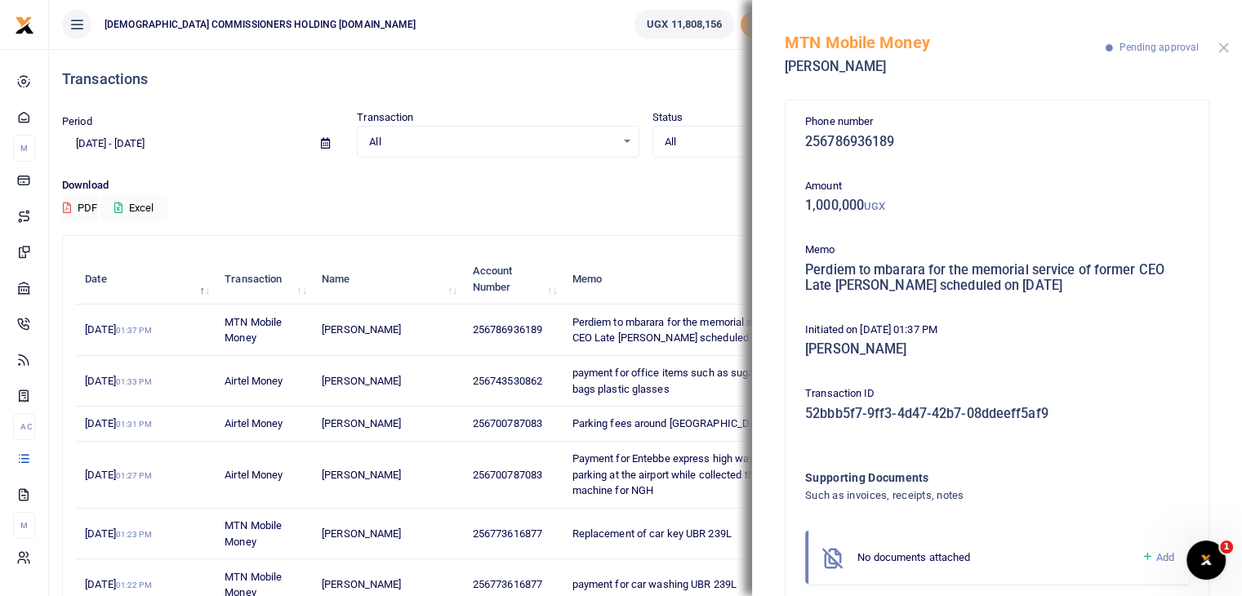
click at [1224, 48] on button "Close" at bounding box center [1224, 47] width 11 height 11
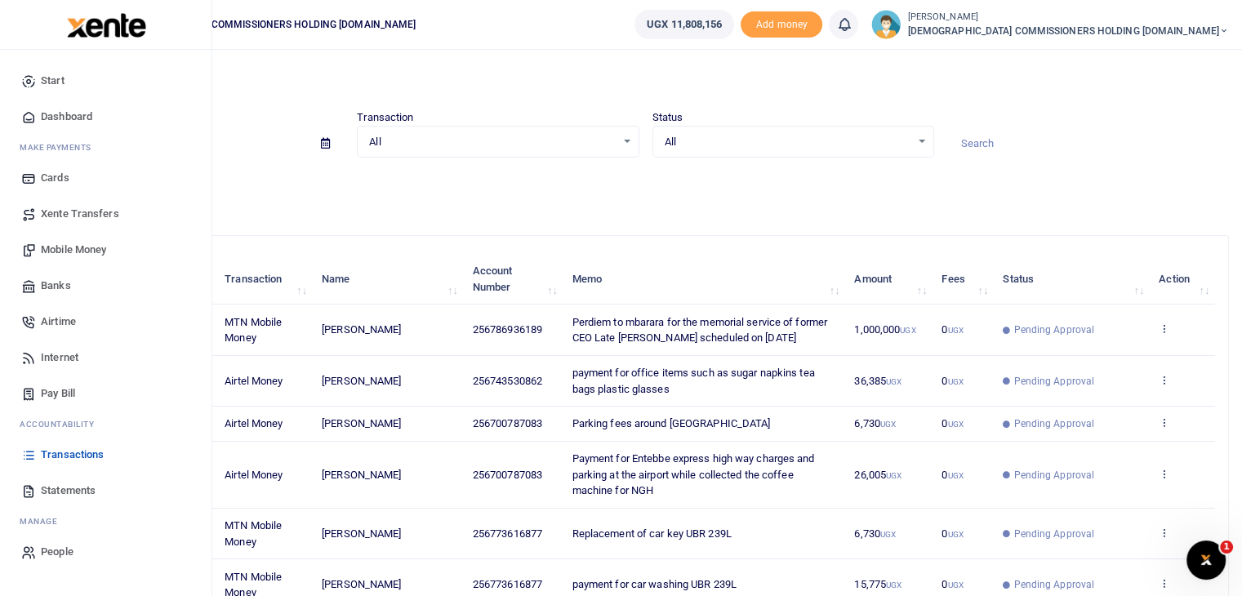
click at [86, 250] on span "Mobile Money" at bounding box center [73, 250] width 65 height 16
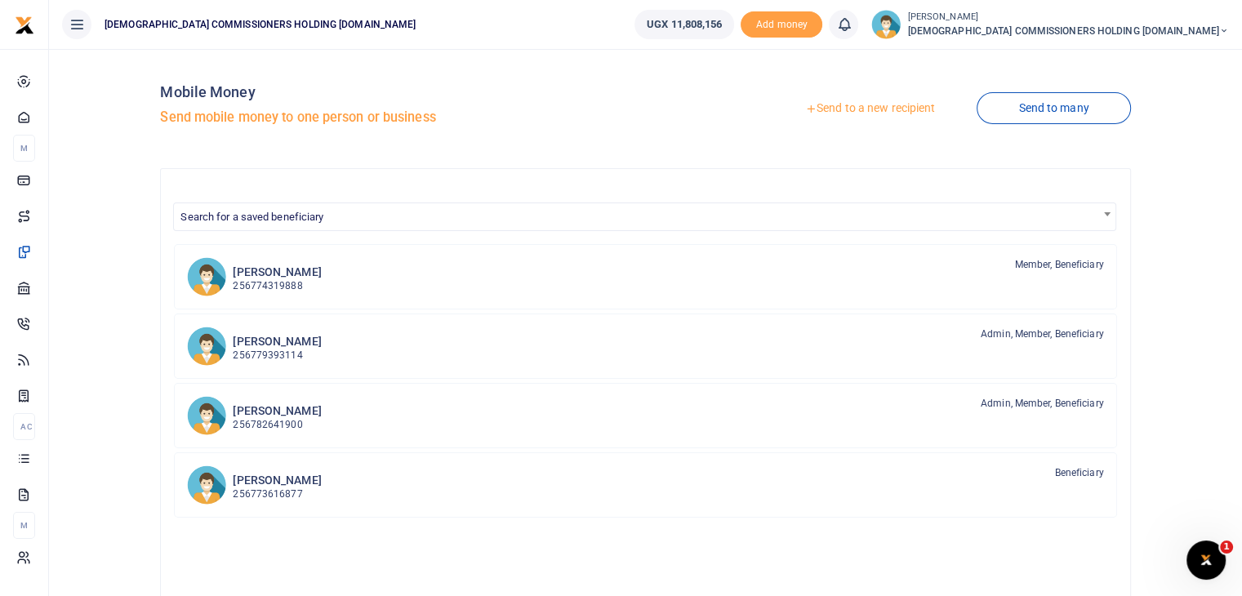
click at [887, 112] on link "Send to a new recipient" at bounding box center [870, 108] width 213 height 29
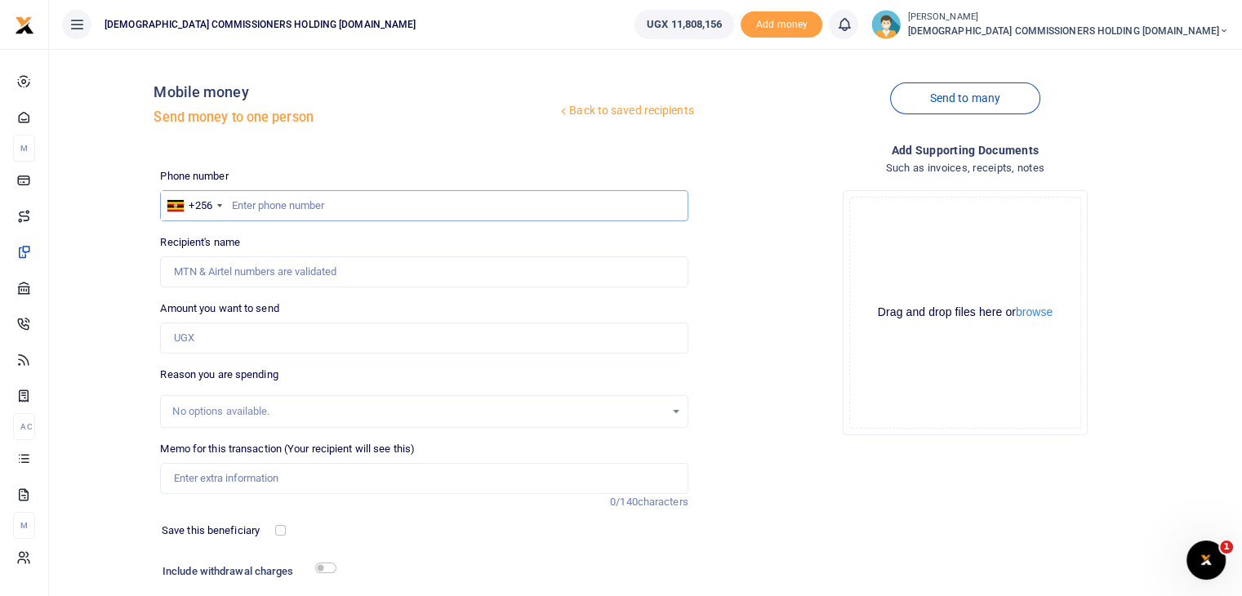
click at [300, 205] on input "text" at bounding box center [424, 205] width 528 height 31
type input "772683561"
type input "[PERSON_NAME]"
type input "772683561"
click at [218, 337] on input "Amount you want to send" at bounding box center [424, 338] width 528 height 31
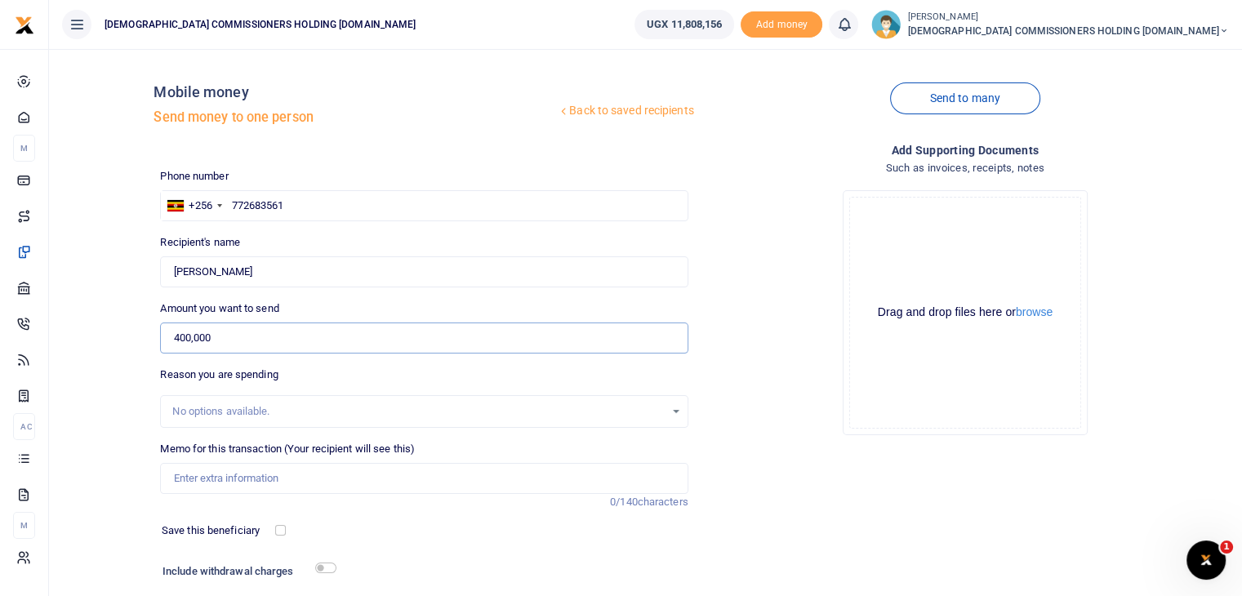
type input "400,000"
click at [212, 474] on input "Memo for this transaction (Your recipient will see this)" at bounding box center [424, 478] width 528 height 31
paste input "Perdiem to mbarara for the memorial service of former CEO Late [PERSON_NAME] sc…"
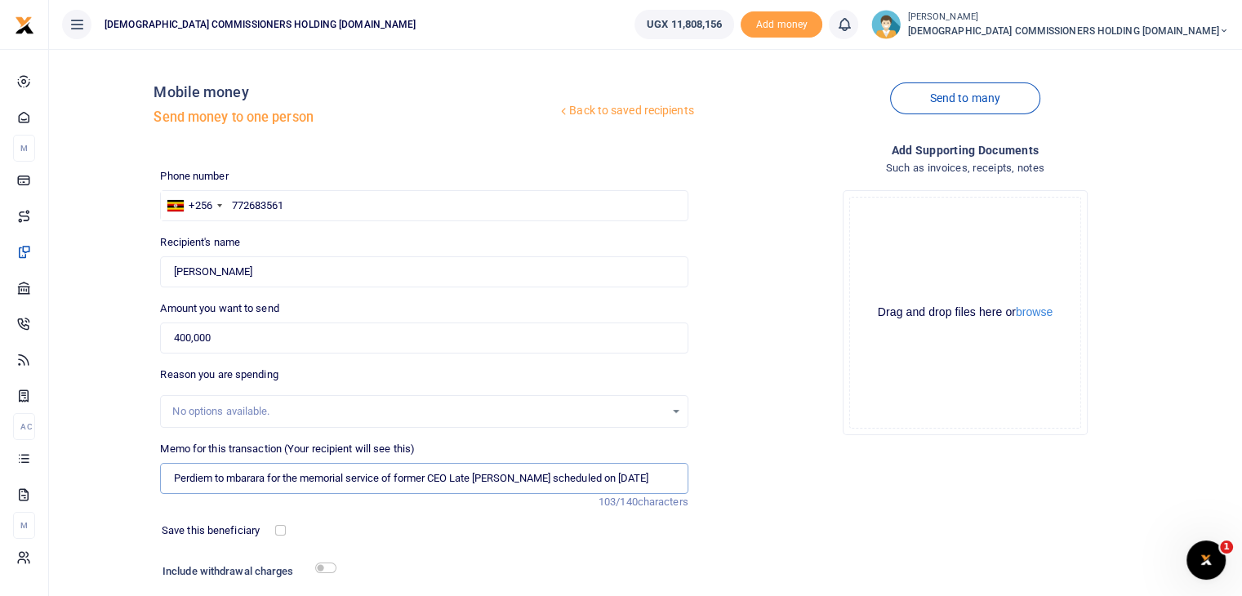
scroll to position [0, 16]
click at [200, 482] on input "Perdiem to mbarara for the memorial service of former CEO Late [PERSON_NAME] sc…" at bounding box center [424, 478] width 528 height 31
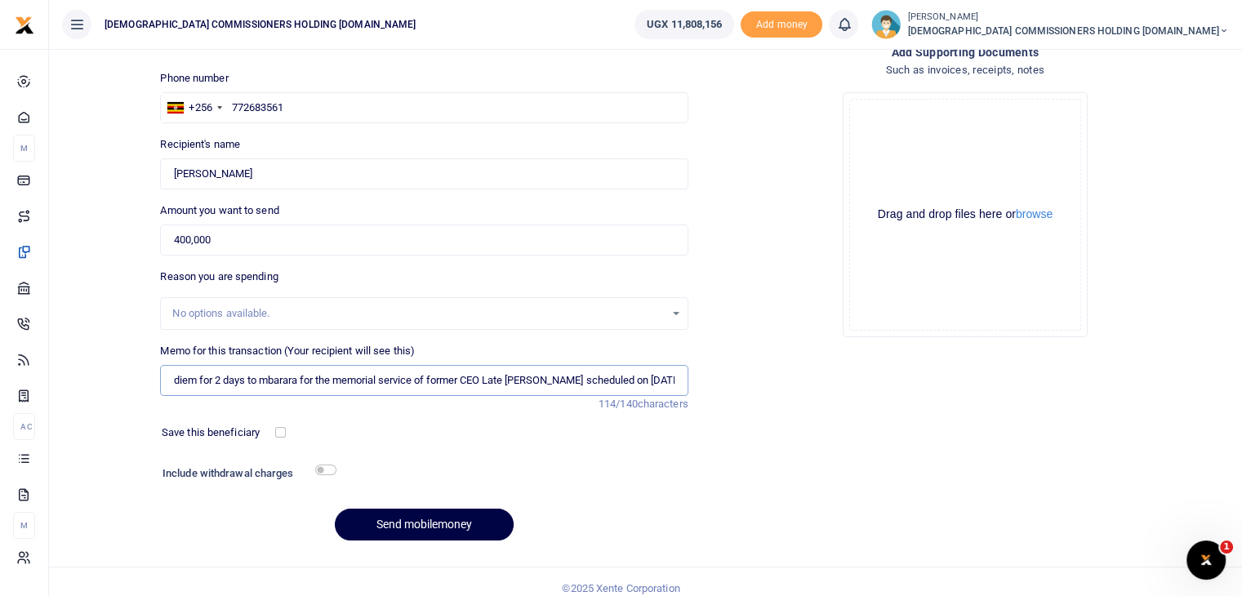
scroll to position [111, 0]
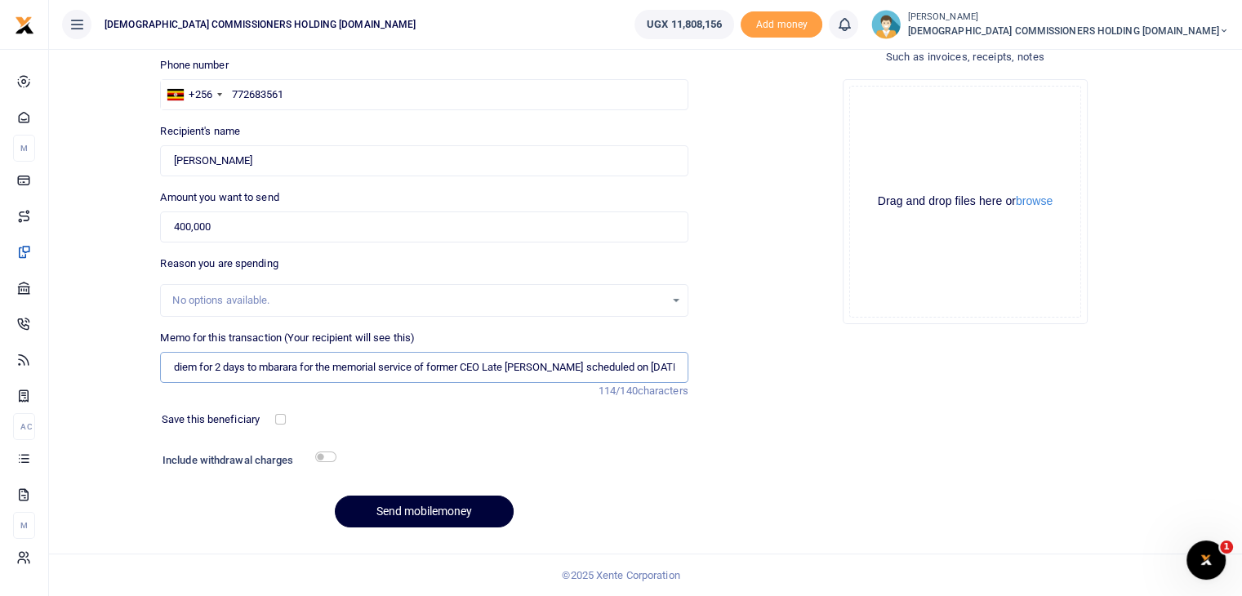
type input "Perdiem for 2 days to mbarara for the memorial service of former CEO Late [PERS…"
click at [411, 514] on button "Send mobilemoney" at bounding box center [424, 512] width 179 height 32
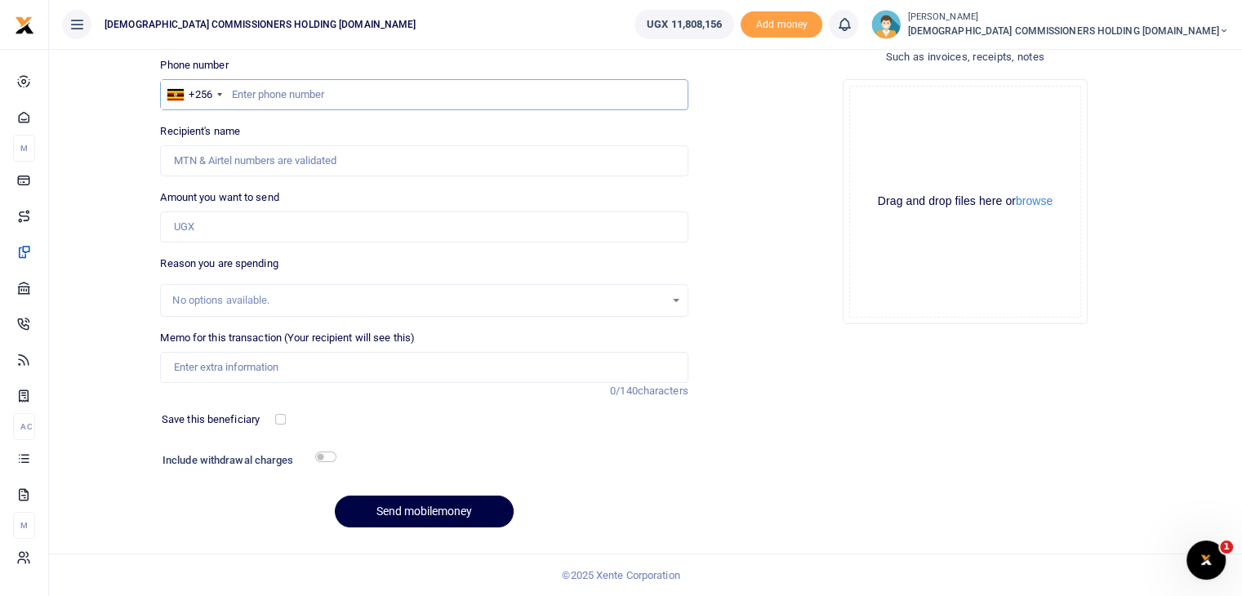
click at [299, 99] on input "text" at bounding box center [424, 94] width 528 height 31
